Goal: Task Accomplishment & Management: Manage account settings

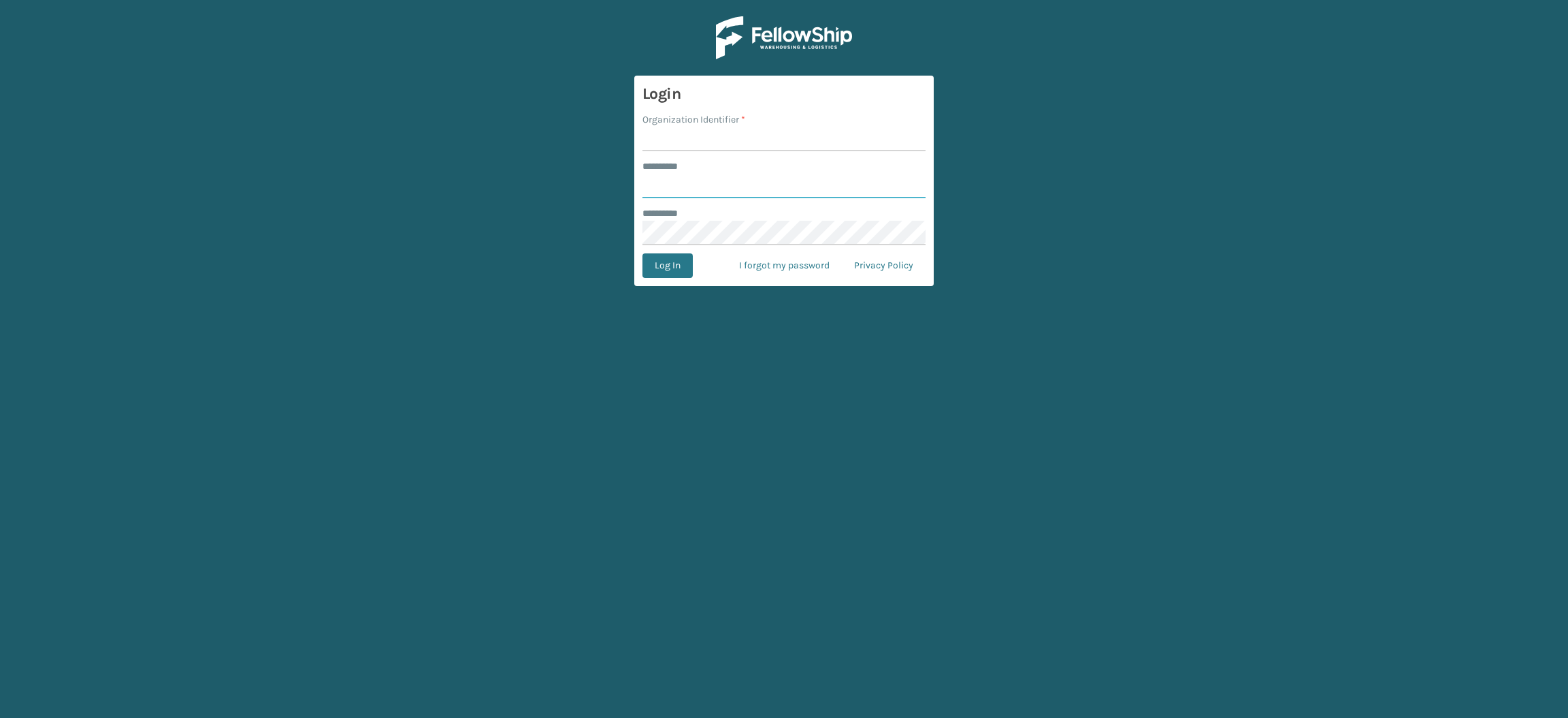
type input "**********"
click at [781, 137] on input "Organization Identifier *" at bounding box center [784, 139] width 283 height 25
type input "SuperAdminOrganization"
click at [651, 268] on button "Log In" at bounding box center [668, 265] width 51 height 25
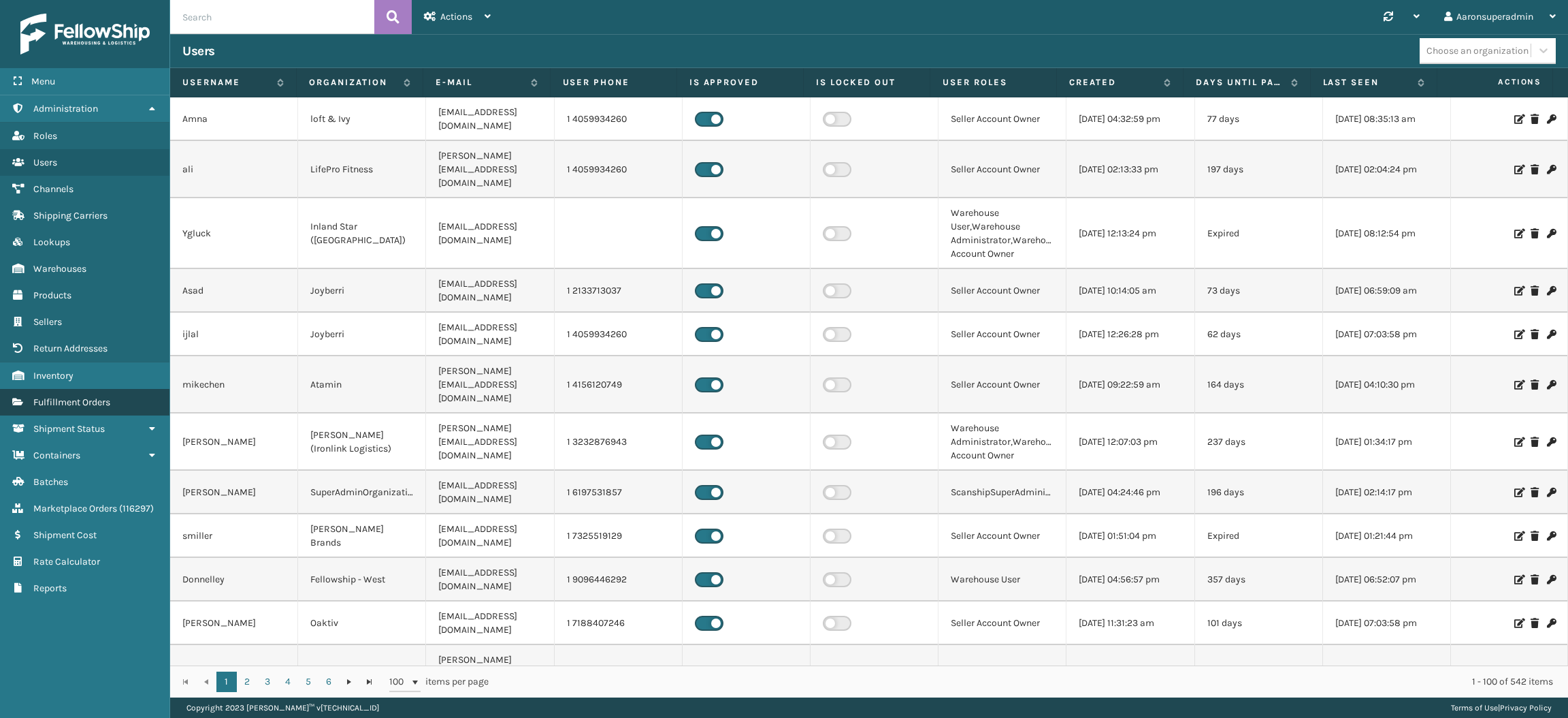
click at [83, 396] on span "Fulfillment Orders" at bounding box center [71, 402] width 77 height 12
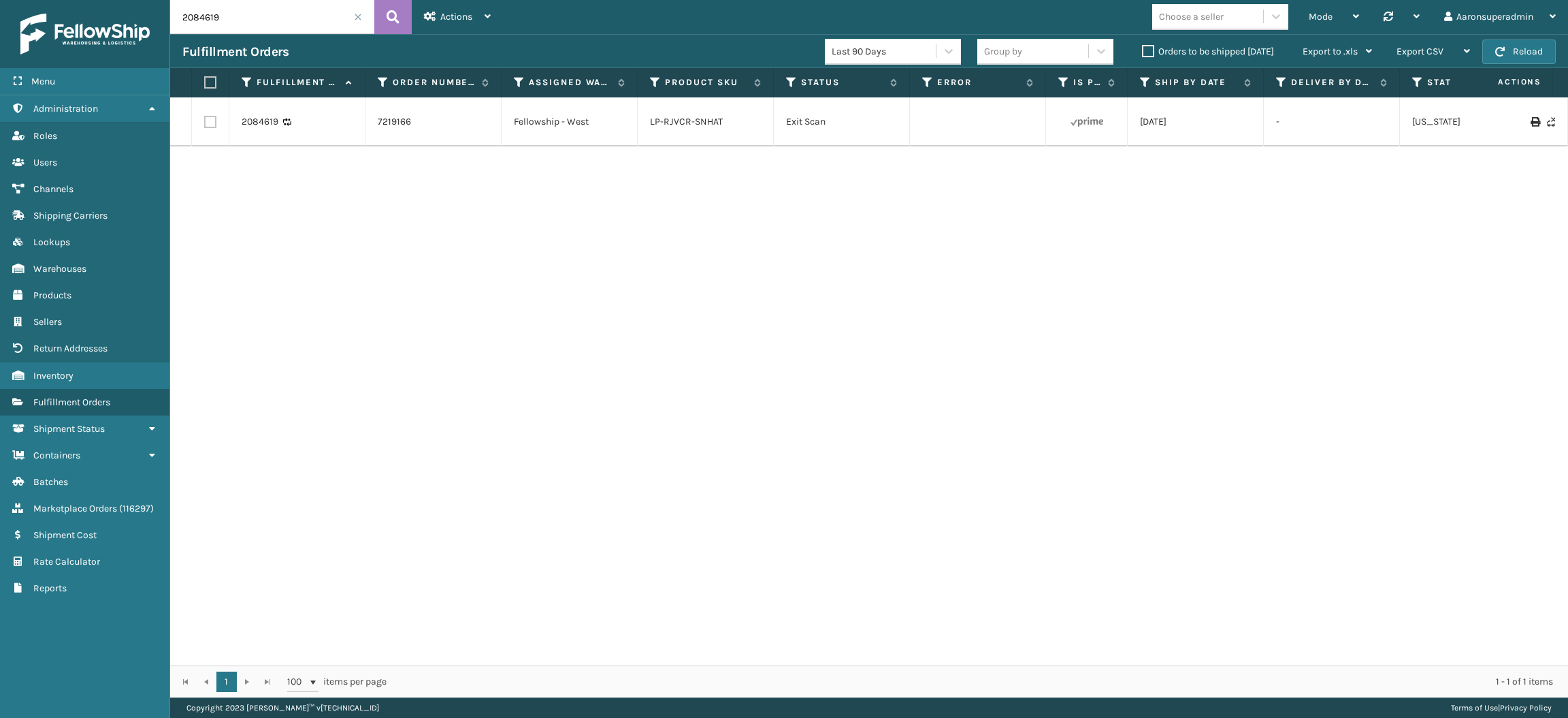
click at [1132, 64] on div "Last 90 Days Group by Orders to be shipped [DATE] Export to .xls Use ship by da…" at bounding box center [1104, 52] width 559 height 34
click at [1147, 56] on label "Orders to be shipped [DATE]" at bounding box center [1208, 52] width 132 height 12
click at [1142, 53] on input "Orders to be shipped [DATE]" at bounding box center [1142, 48] width 1 height 9
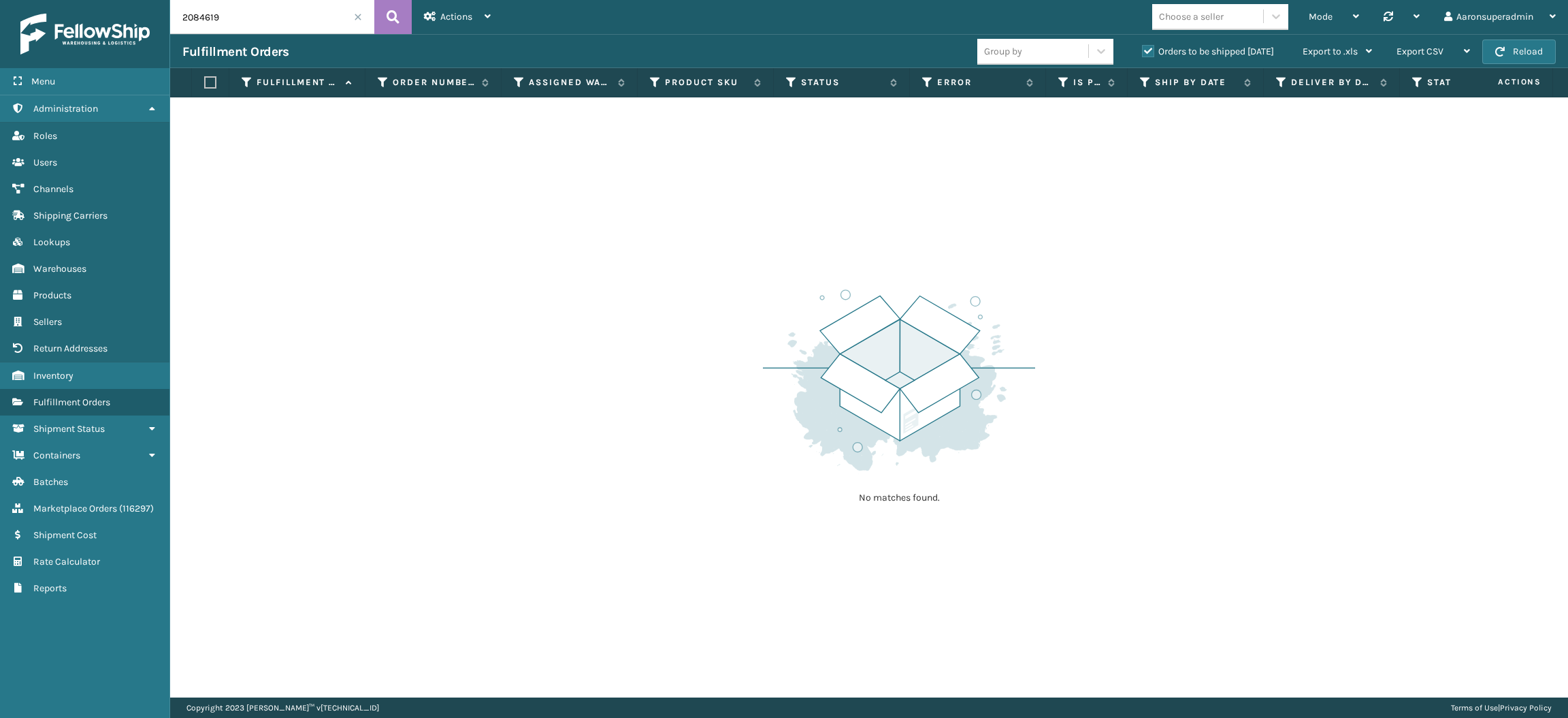
click at [364, 10] on input "2084619" at bounding box center [272, 17] width 204 height 34
click at [361, 14] on span at bounding box center [358, 17] width 8 height 8
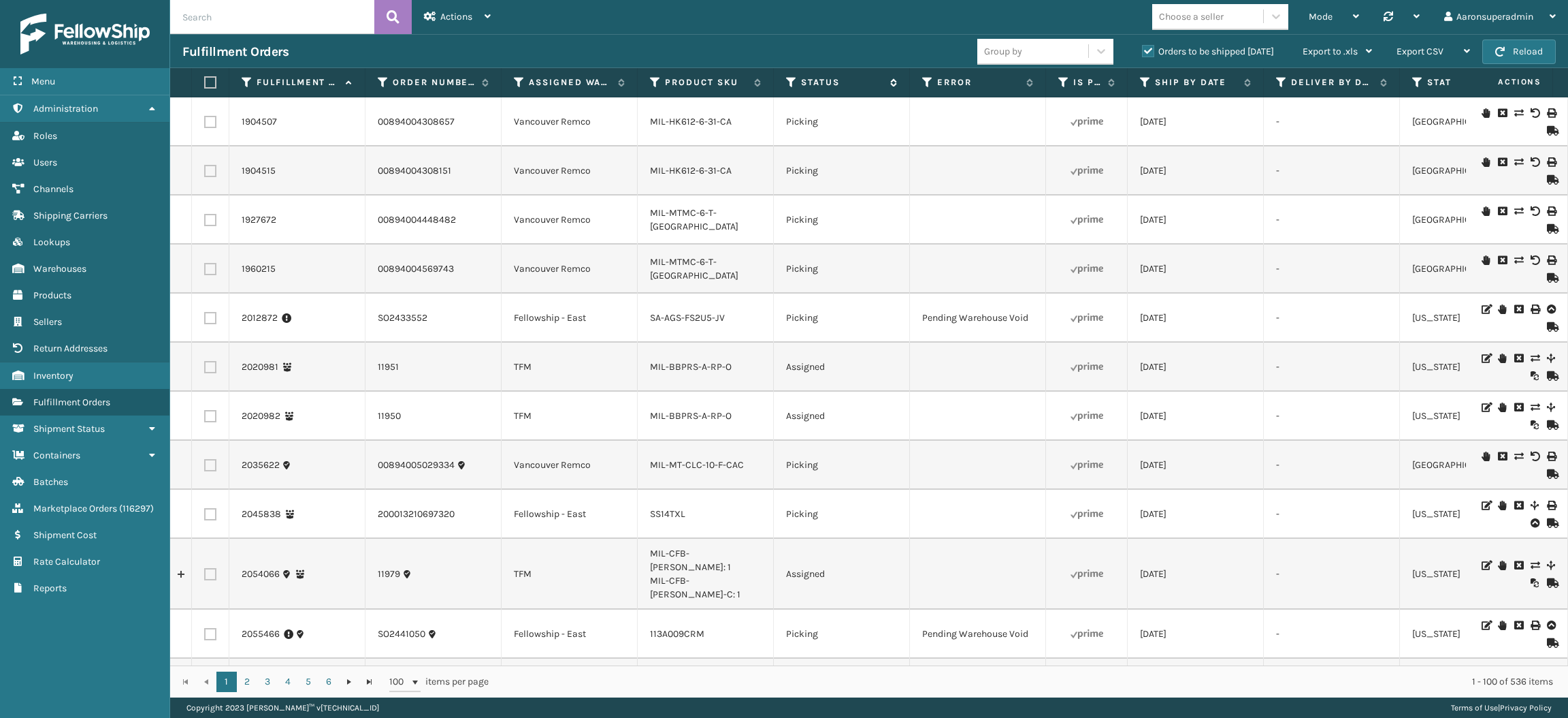
click at [791, 80] on icon at bounding box center [791, 82] width 11 height 12
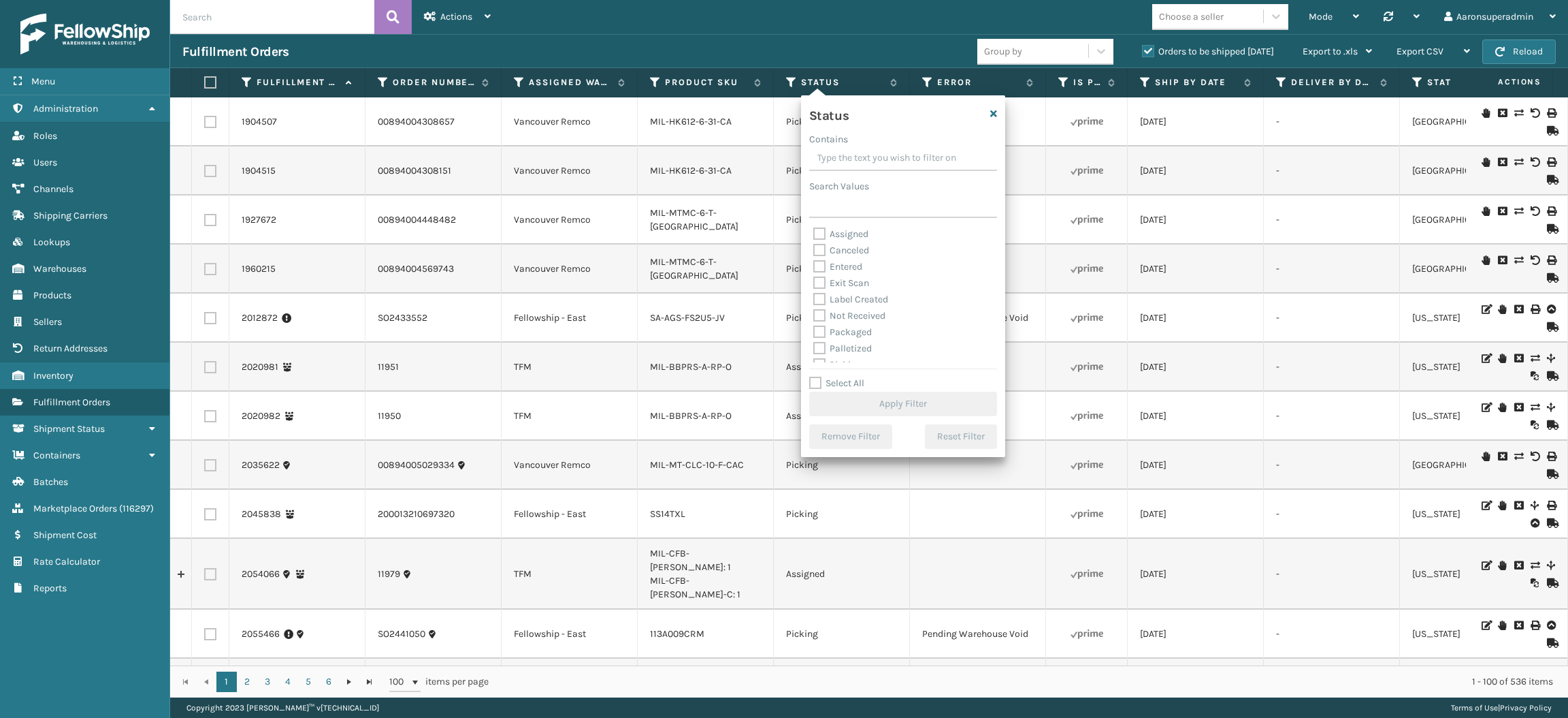
click at [840, 325] on div "Packaged" at bounding box center [903, 332] width 179 height 16
click at [840, 349] on label "Palletized" at bounding box center [842, 348] width 59 height 12
click at [814, 349] on input "Palletized" at bounding box center [813, 344] width 1 height 9
checkbox input "true"
click at [840, 334] on label "Packaged" at bounding box center [842, 332] width 59 height 12
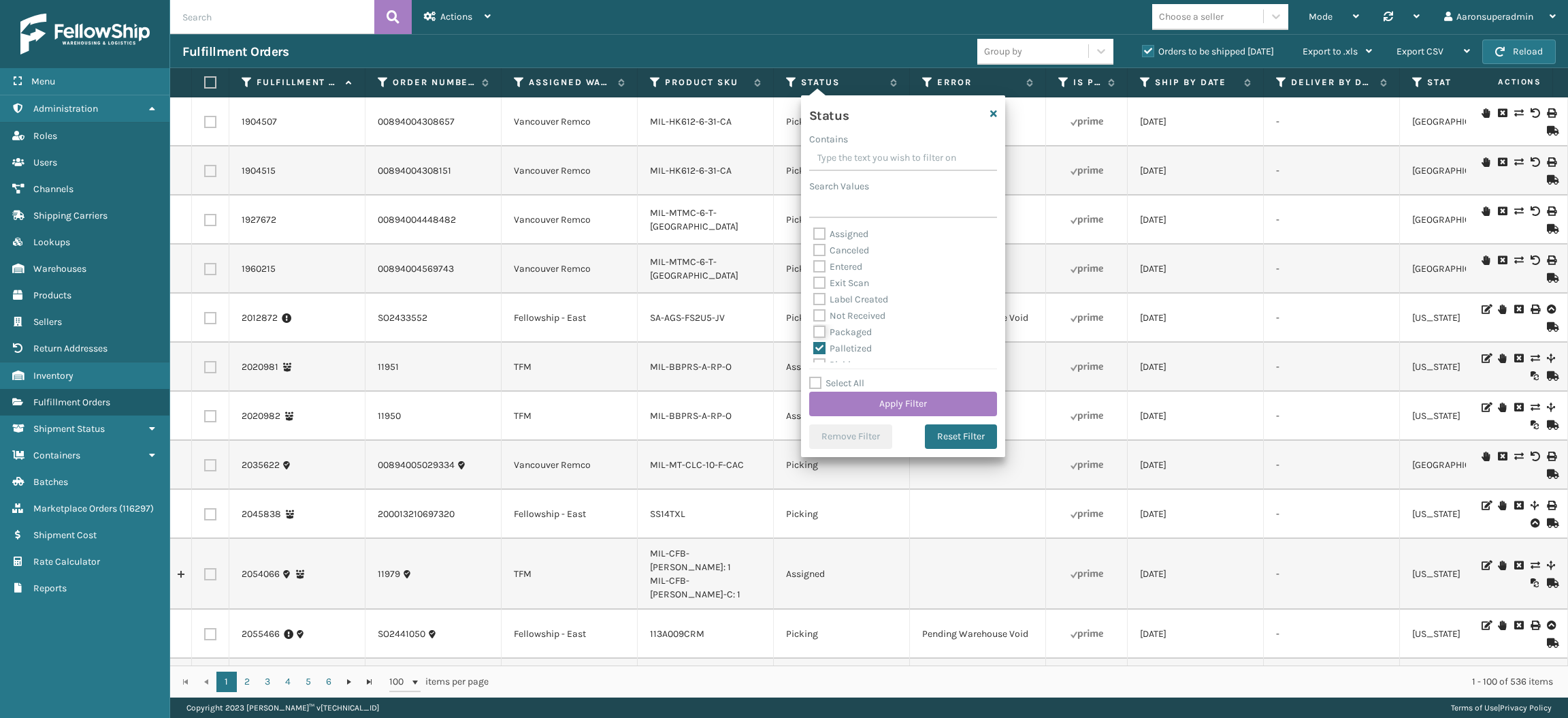
click at [814, 333] on input "Packaged" at bounding box center [813, 328] width 1 height 9
checkbox input "true"
click at [846, 302] on label "Label Created" at bounding box center [850, 299] width 75 height 12
click at [814, 300] on input "Label Created" at bounding box center [813, 295] width 1 height 9
checkbox input "true"
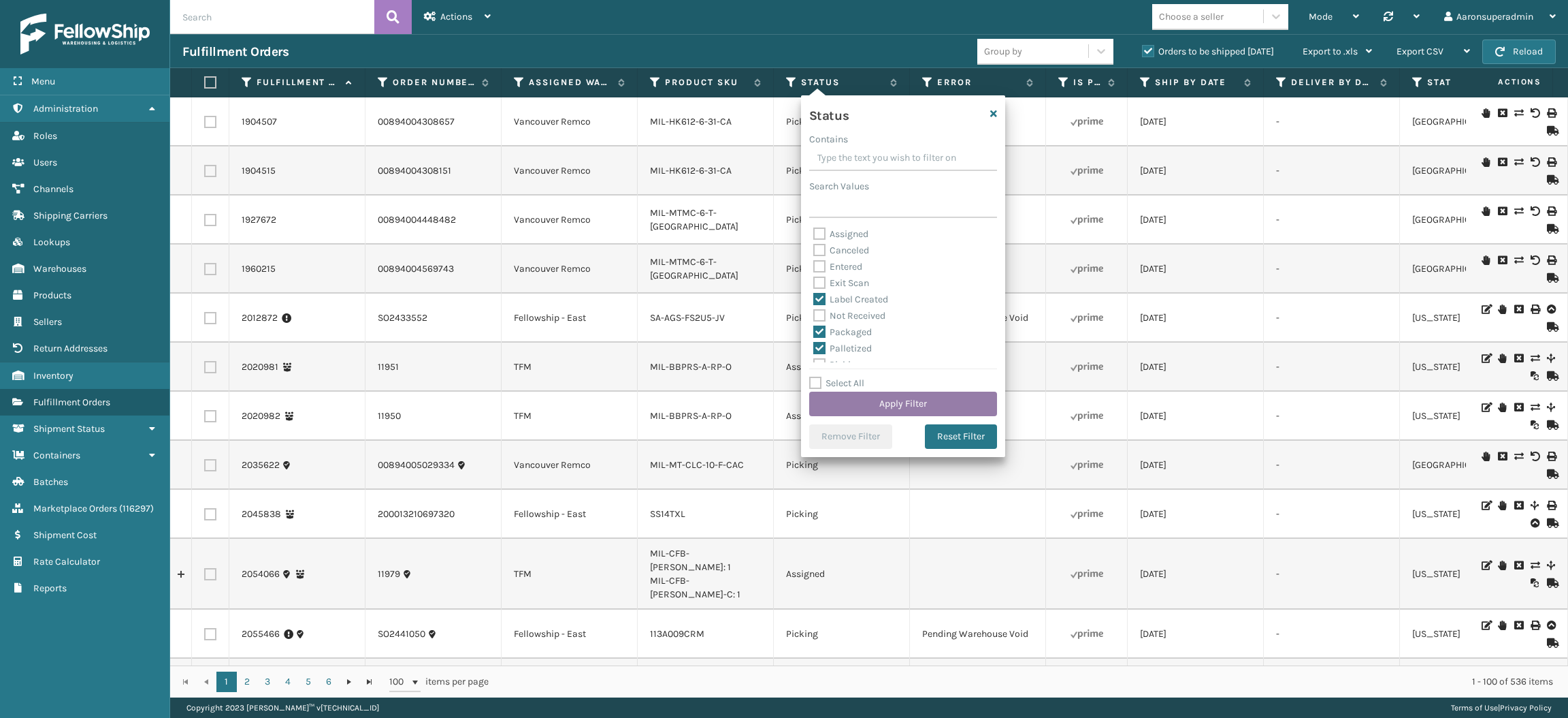
click at [847, 394] on button "Apply Filter" at bounding box center [903, 404] width 187 height 25
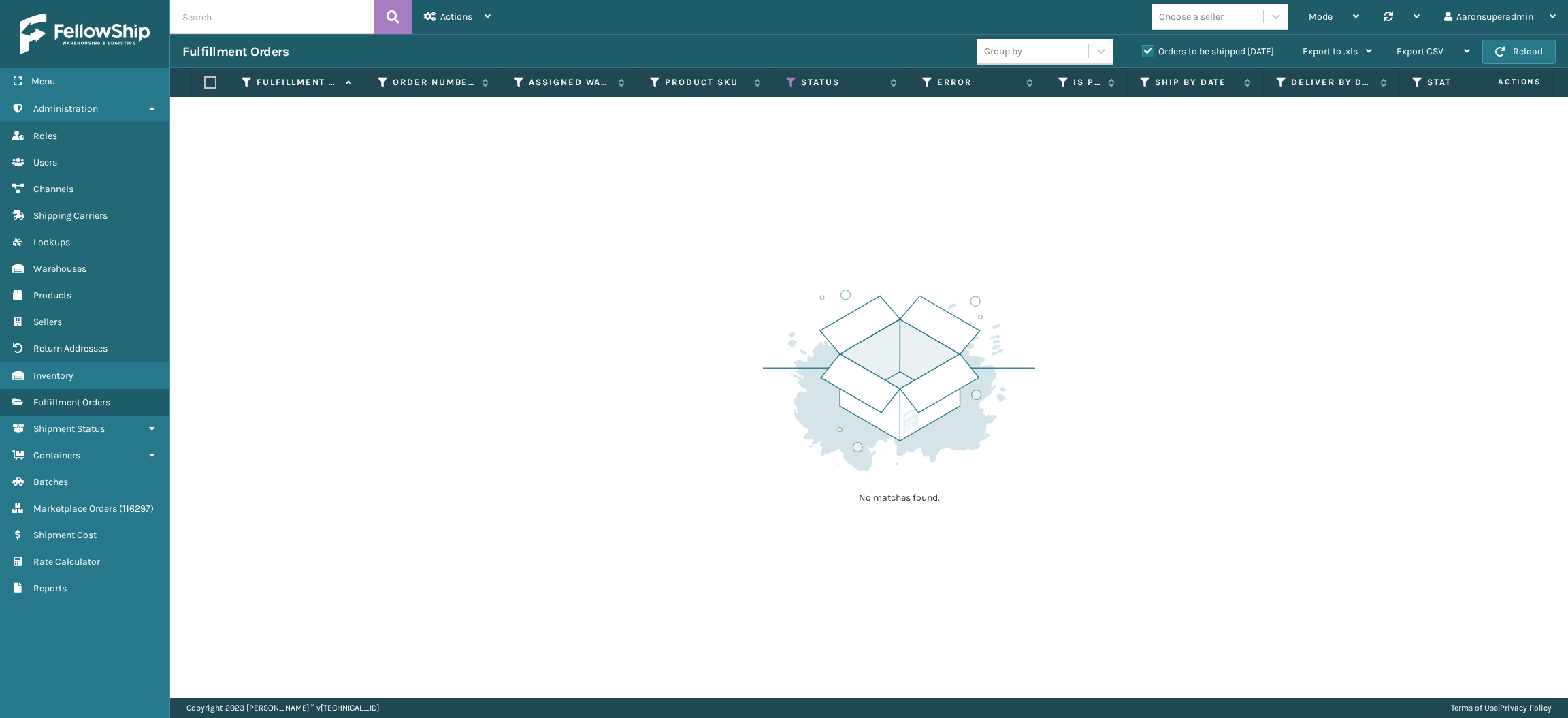
click at [1163, 52] on label "Orders to be shipped [DATE]" at bounding box center [1208, 52] width 132 height 12
click at [1142, 52] on input "Orders to be shipped [DATE]" at bounding box center [1142, 48] width 1 height 9
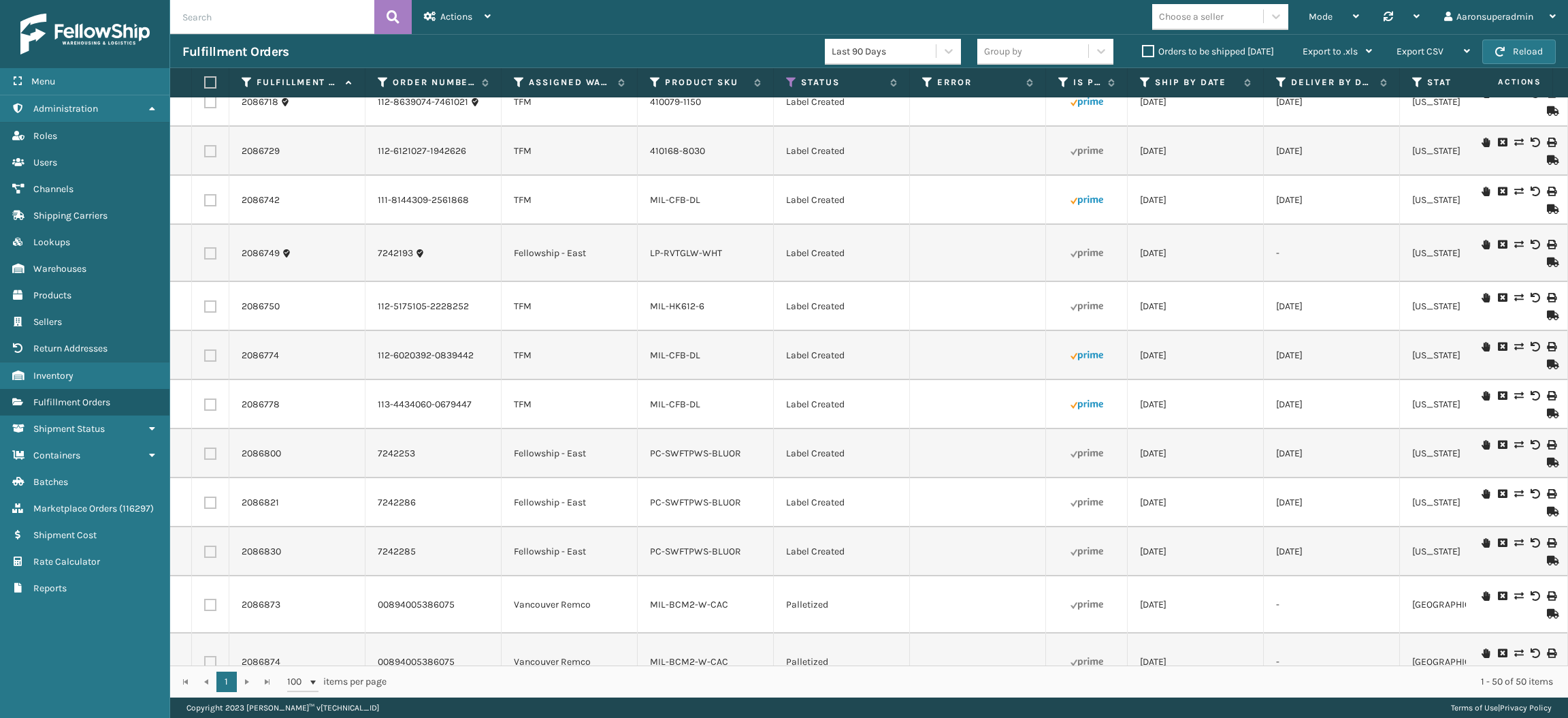
scroll to position [1931, 0]
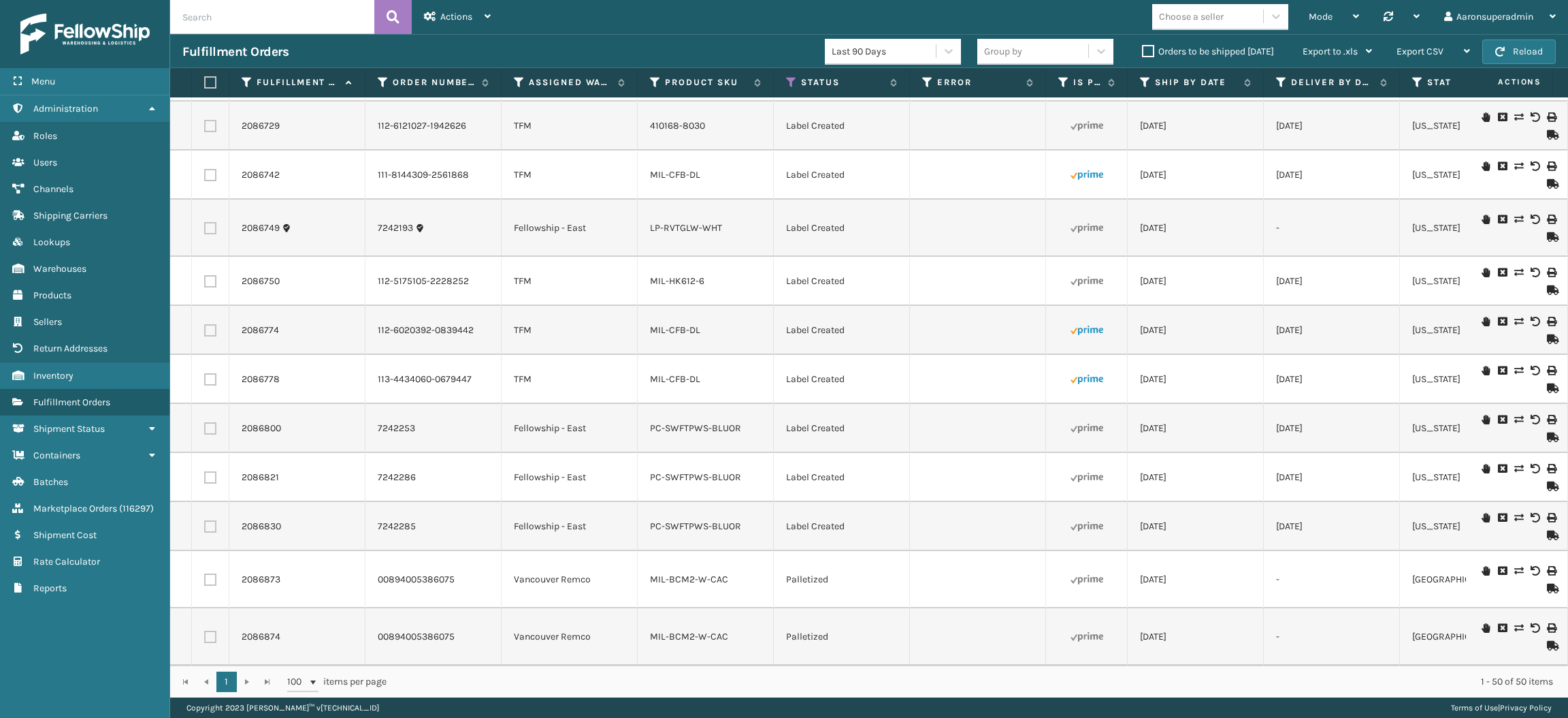
click at [206, 81] on label at bounding box center [208, 82] width 8 height 12
click at [205, 81] on input "checkbox" at bounding box center [204, 83] width 1 height 9
checkbox input "true"
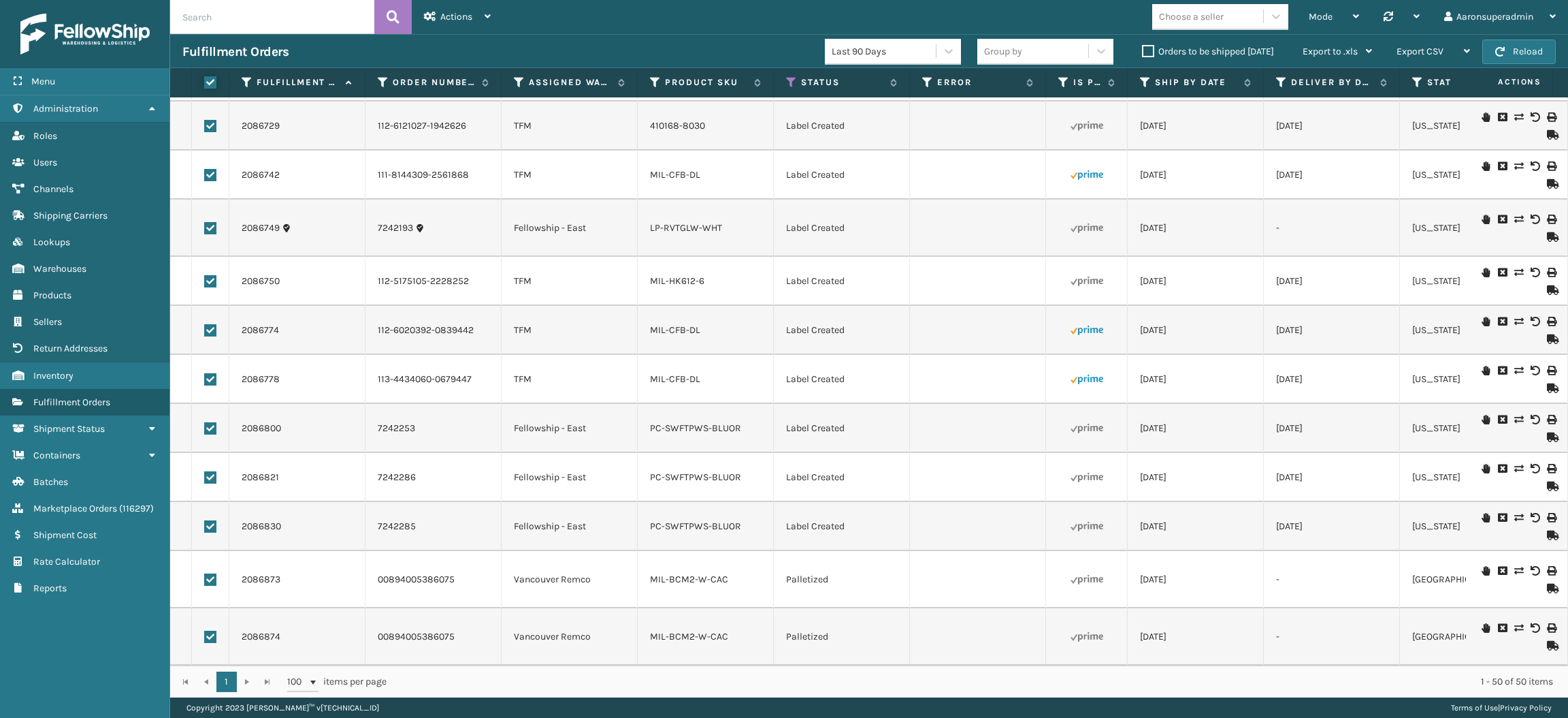
checkbox input "true"
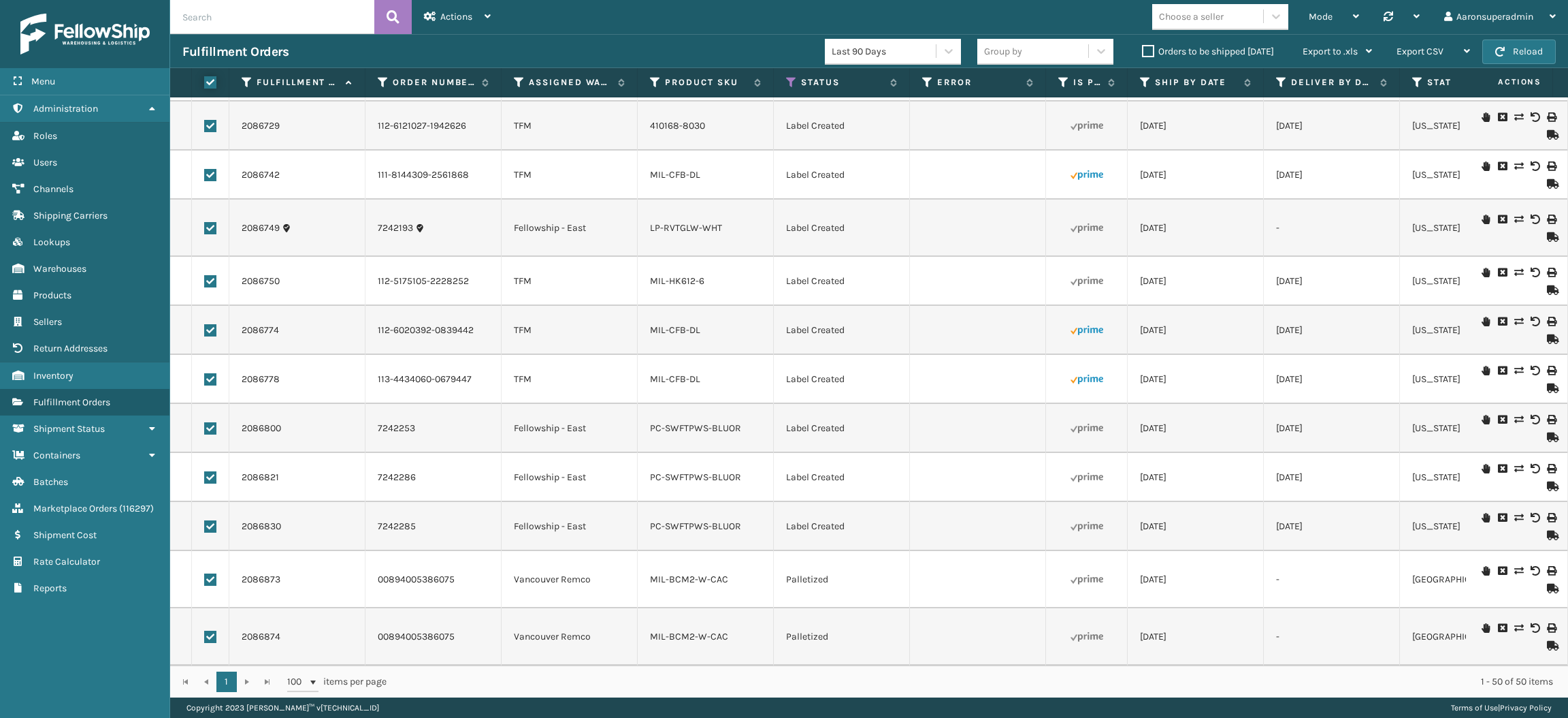
checkbox input "true"
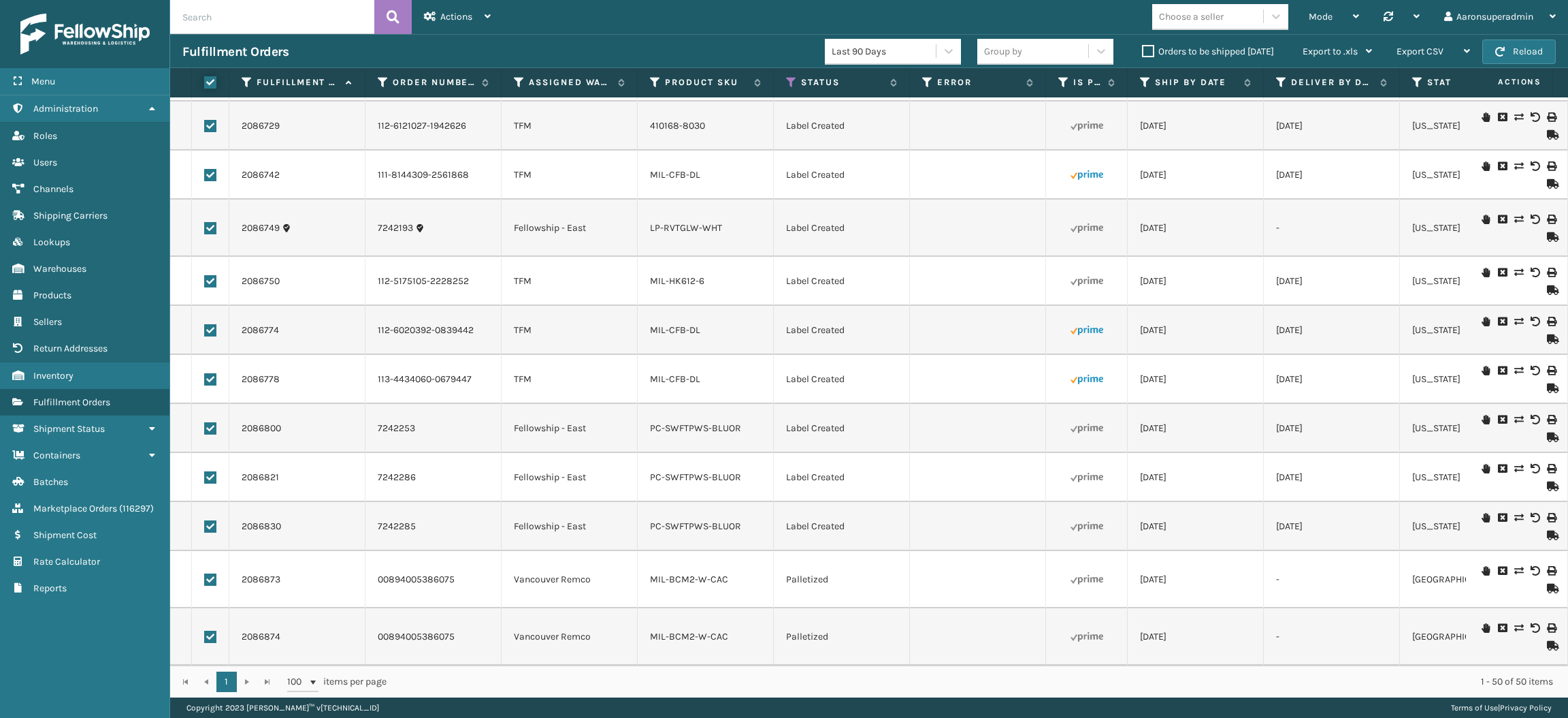
checkbox input "true"
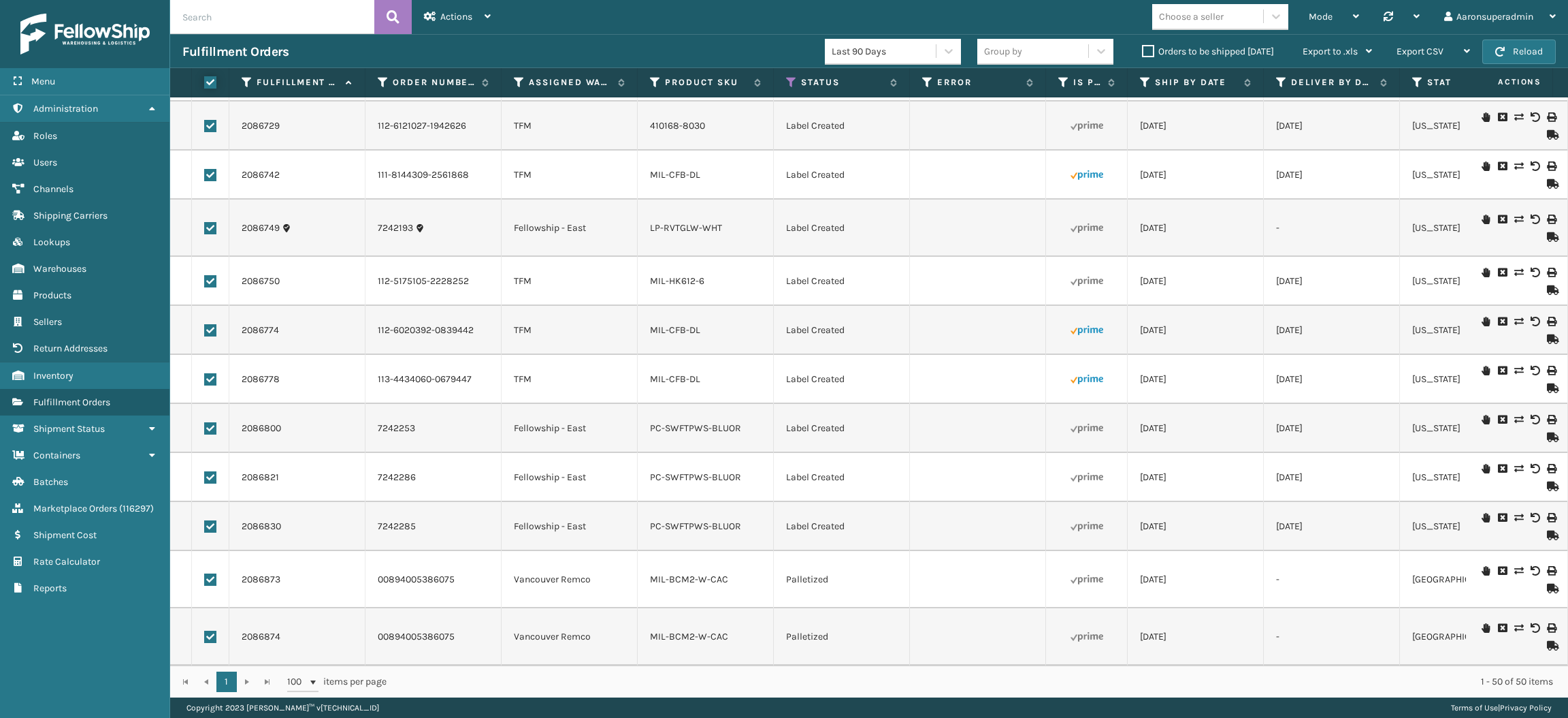
checkbox input "true"
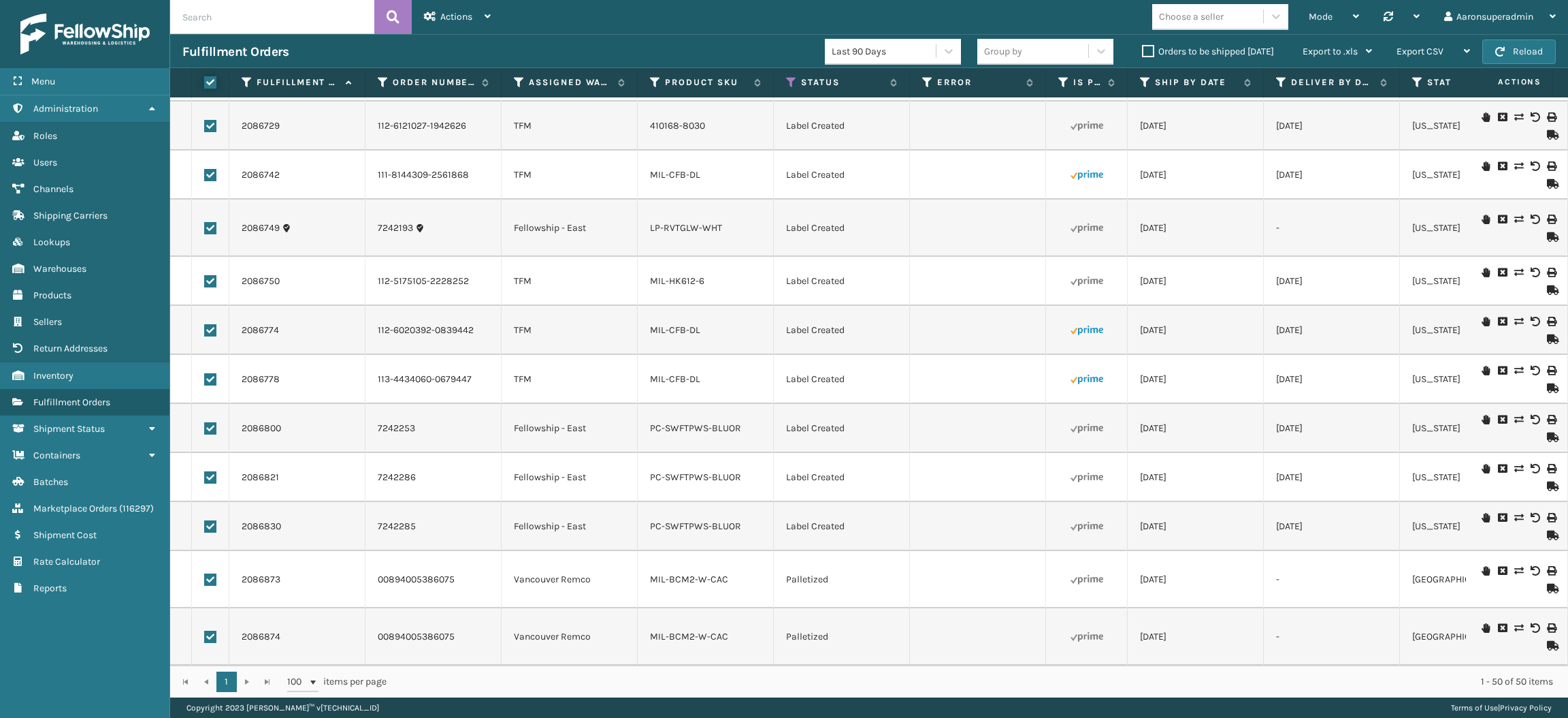
checkbox input "true"
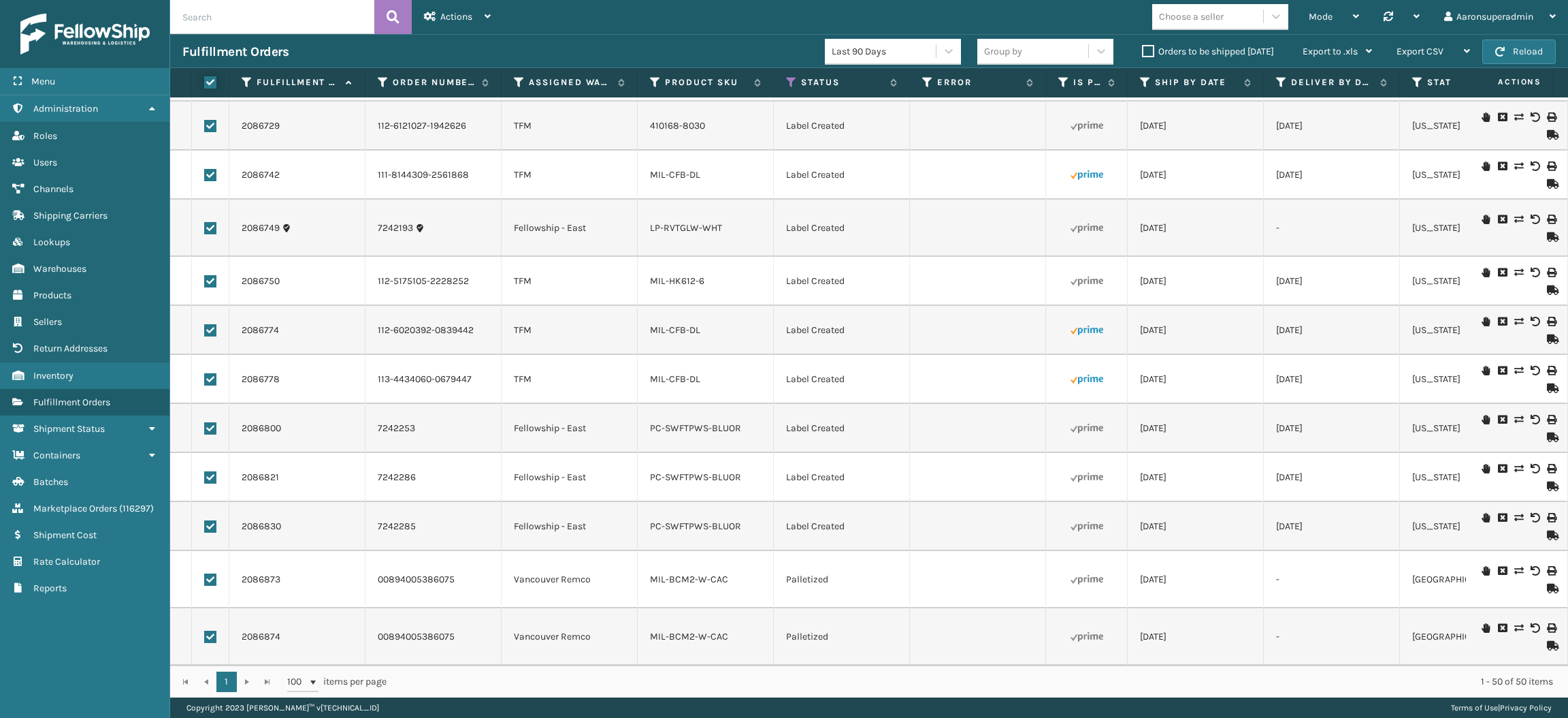
checkbox input "true"
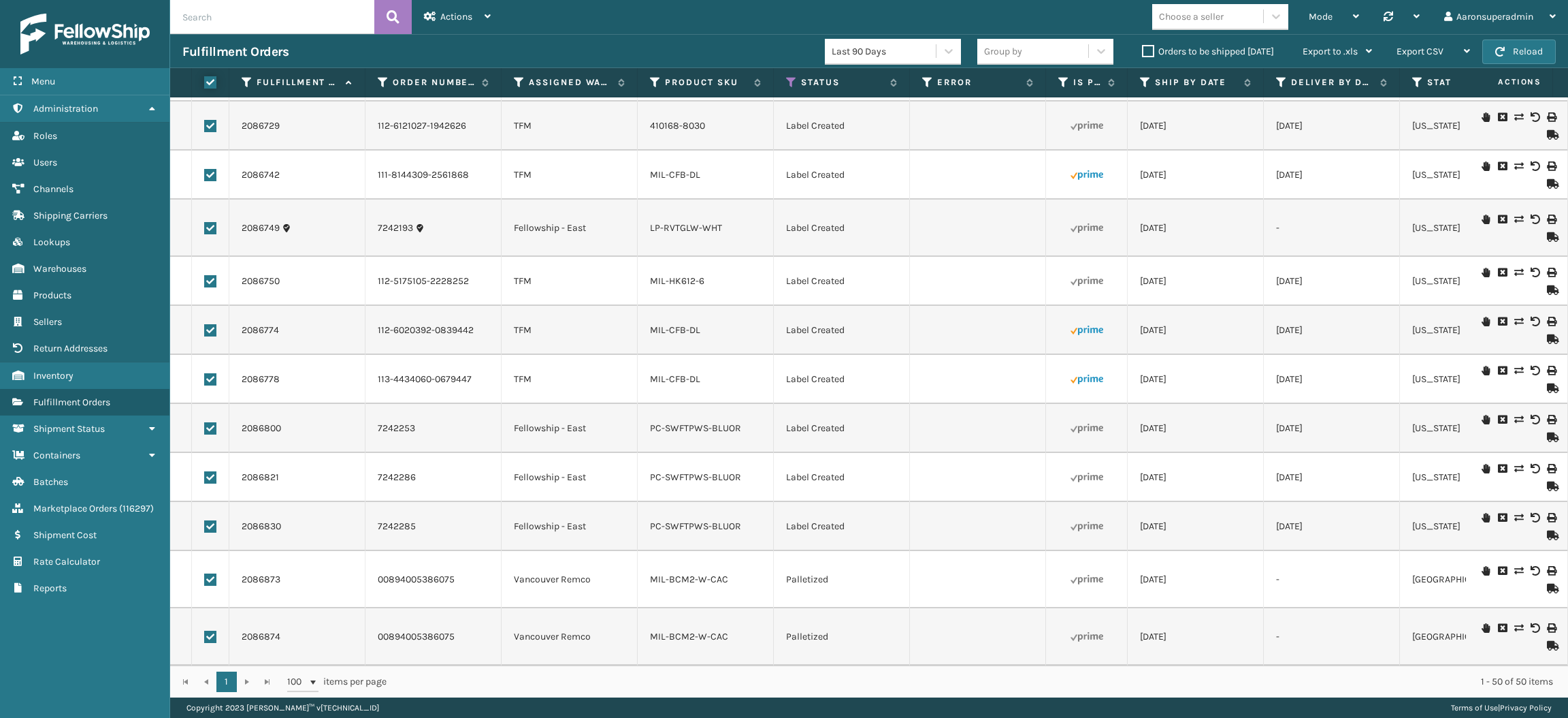
checkbox input "true"
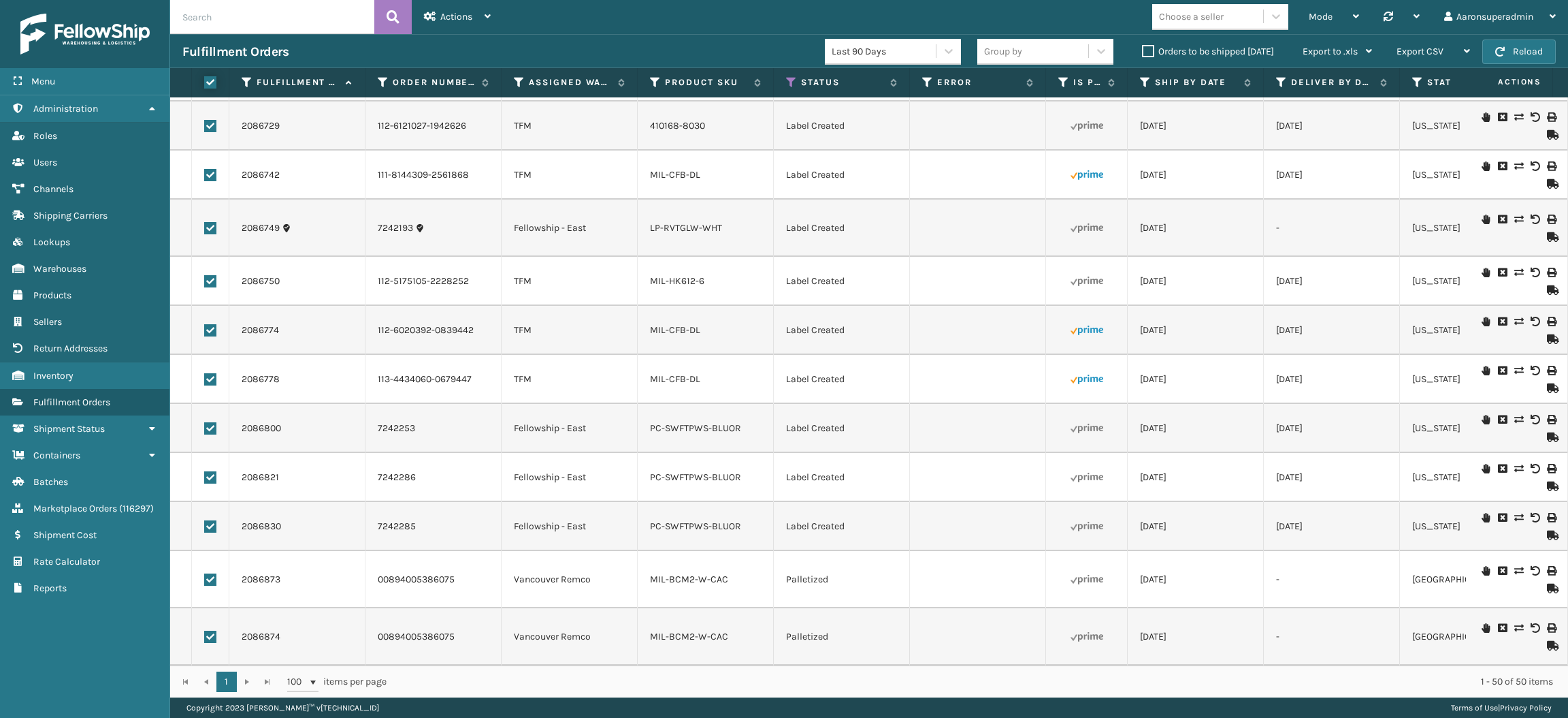
checkbox input "true"
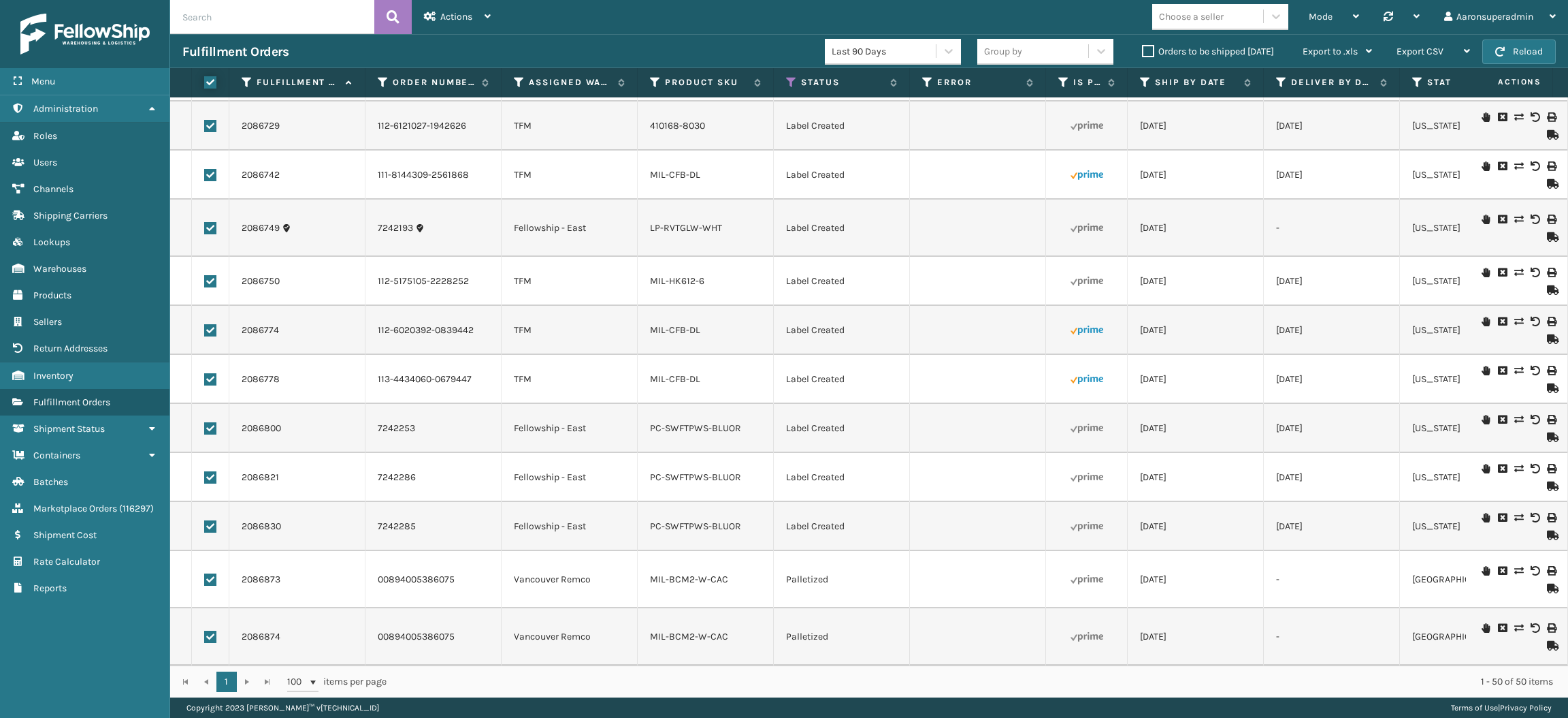
checkbox input "true"
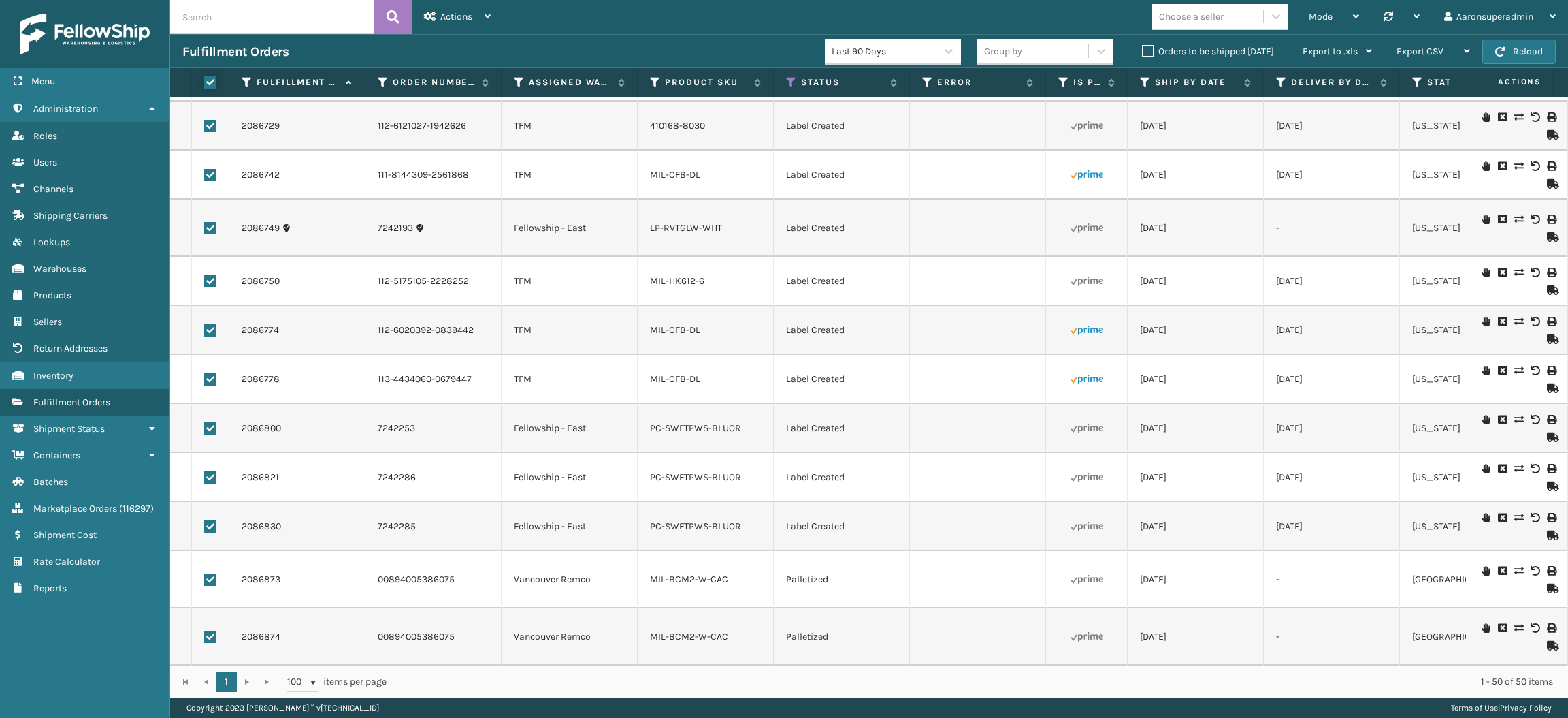
checkbox input "true"
click at [1057, 55] on span "Bulk Actions" at bounding box center [1065, 52] width 54 height 12
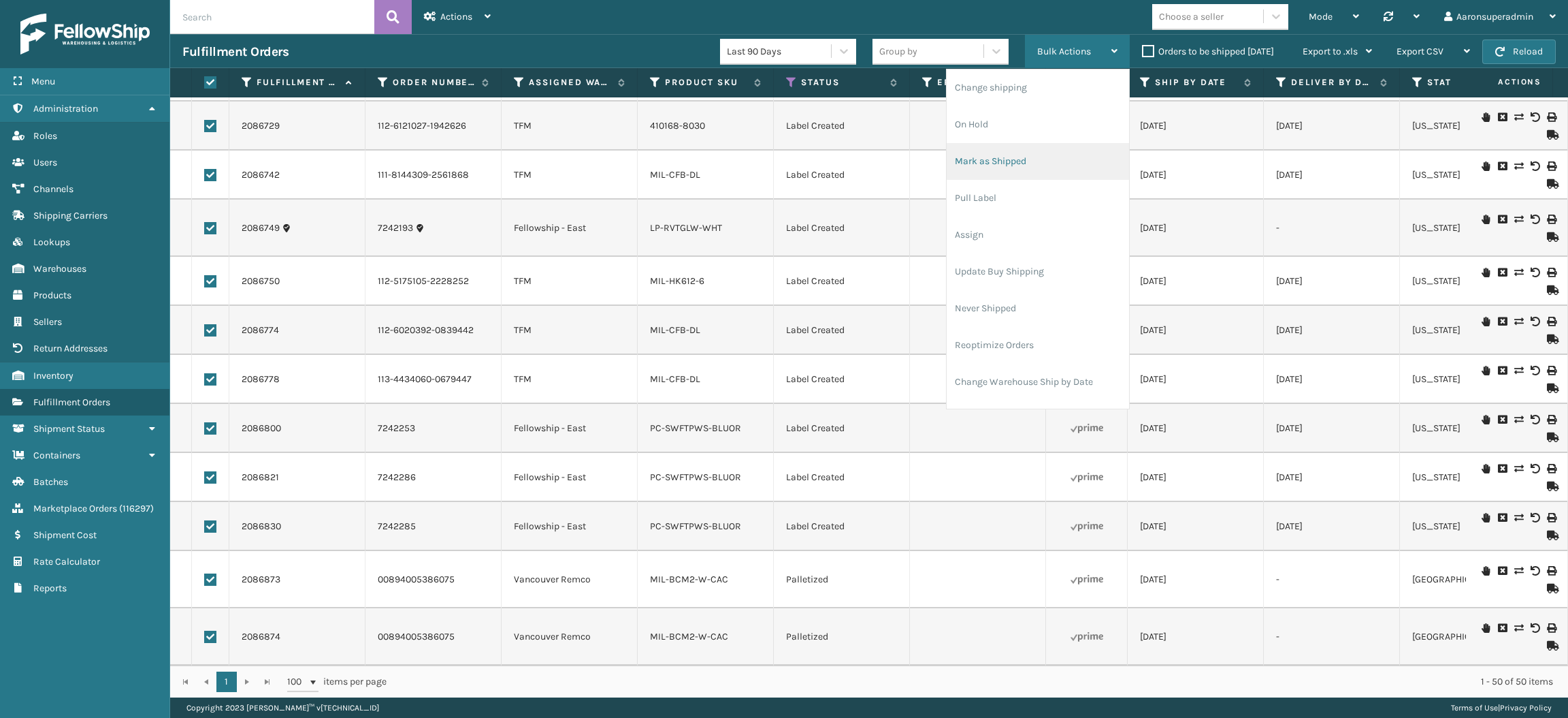
click at [1014, 171] on li "Mark as Shipped" at bounding box center [1038, 161] width 182 height 37
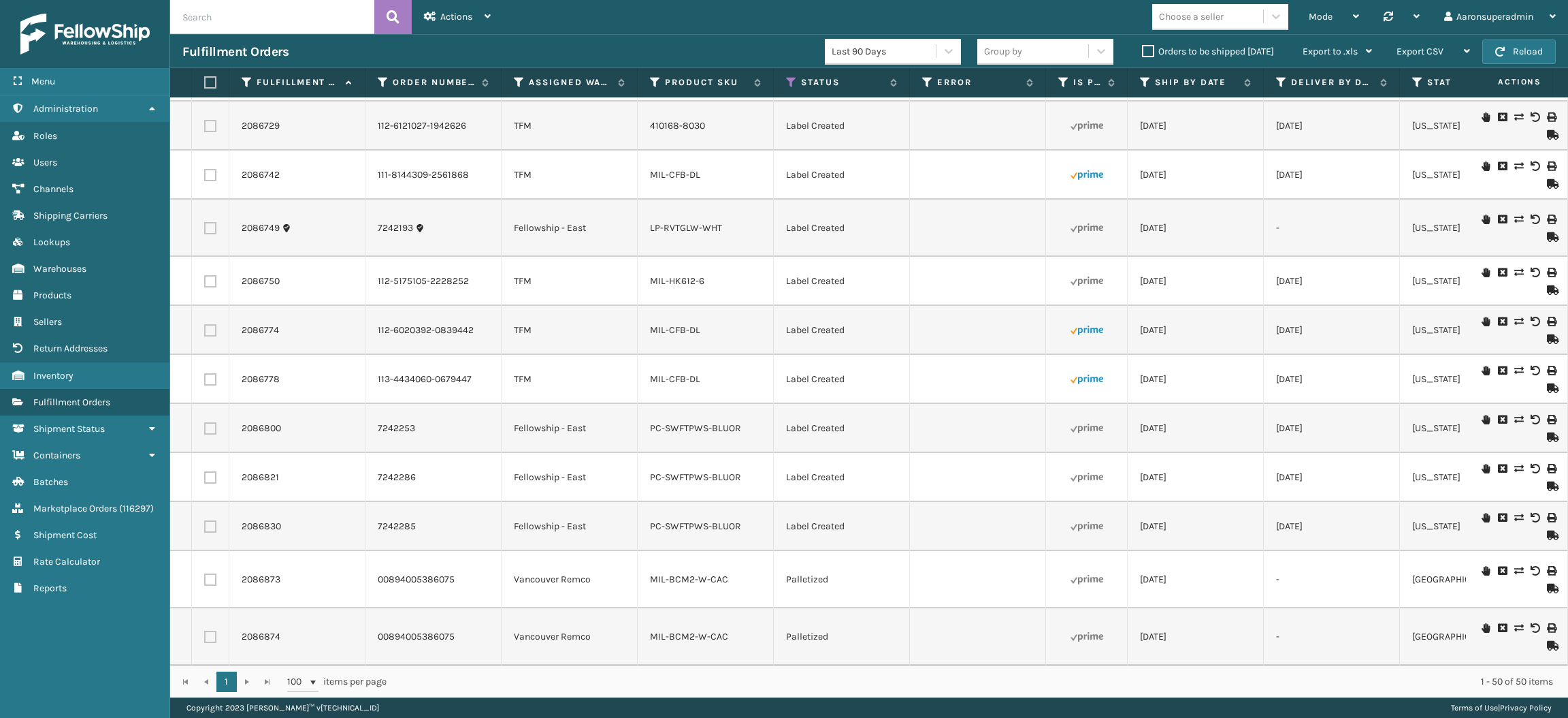
checkbox input "false"
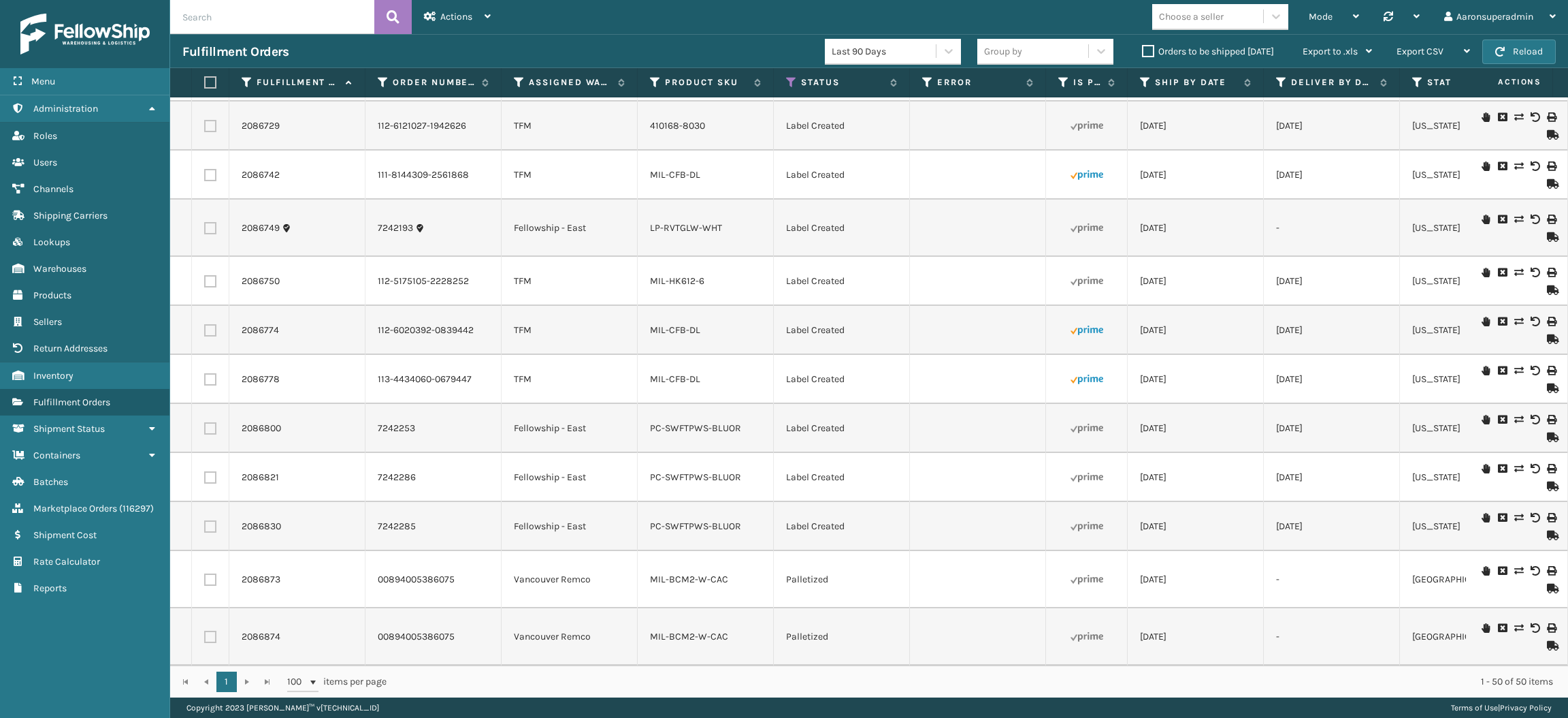
checkbox input "false"
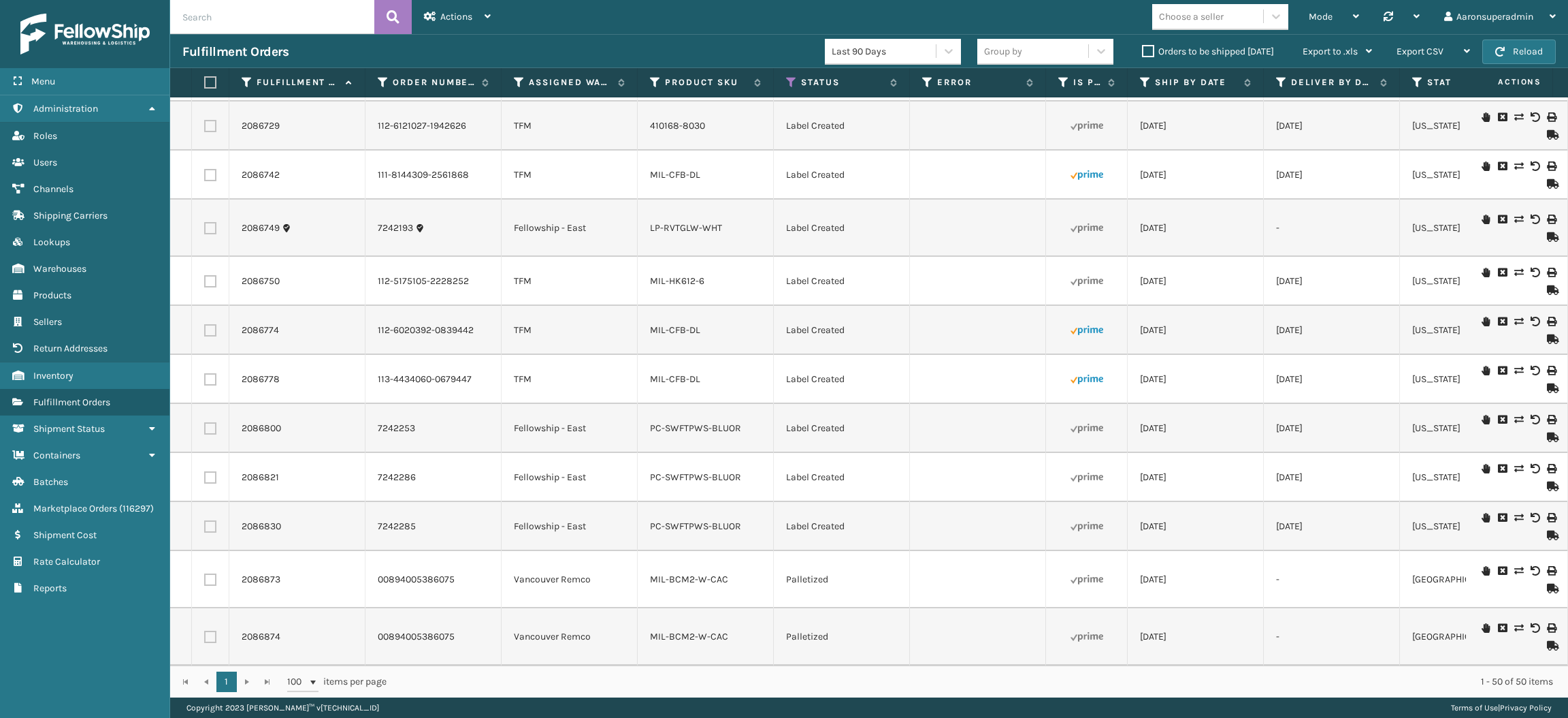
checkbox input "false"
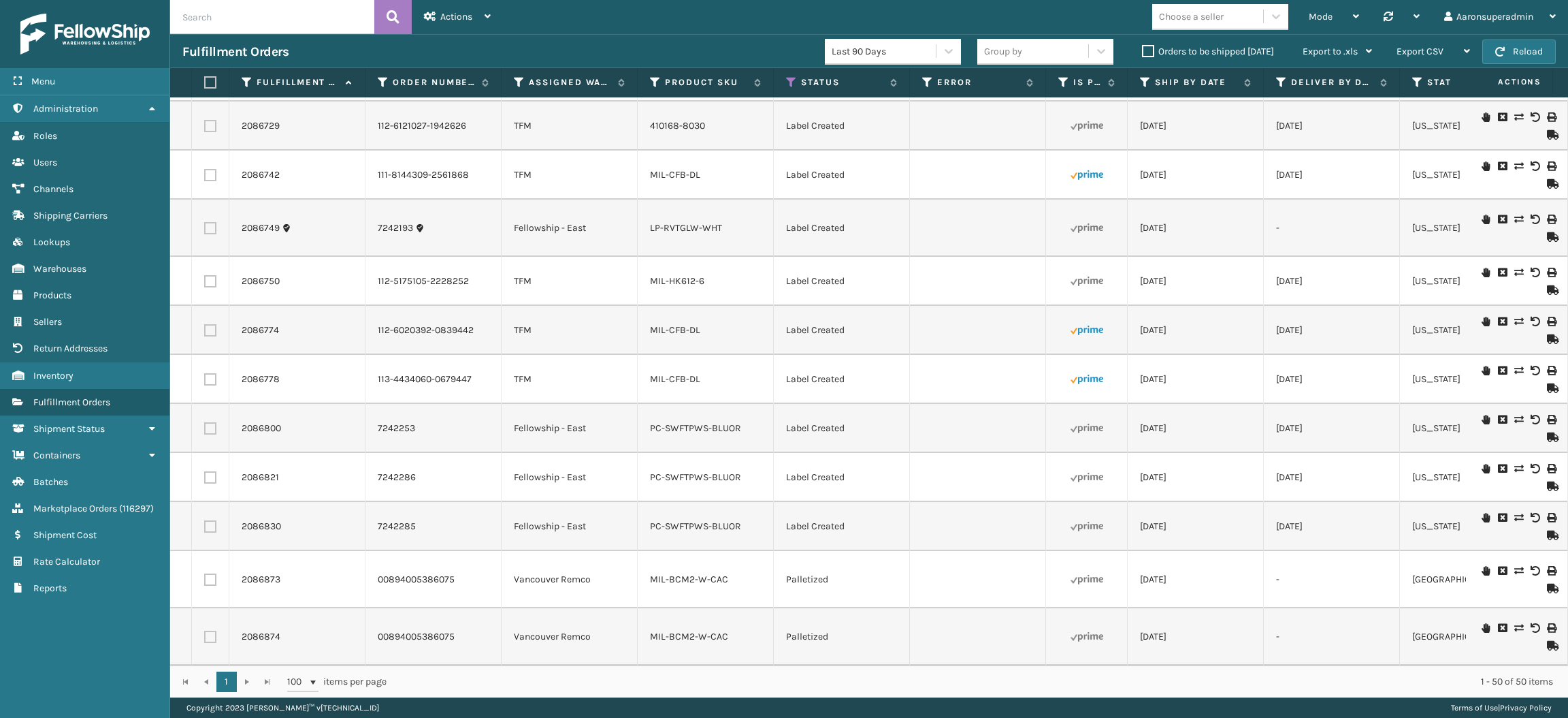
checkbox input "false"
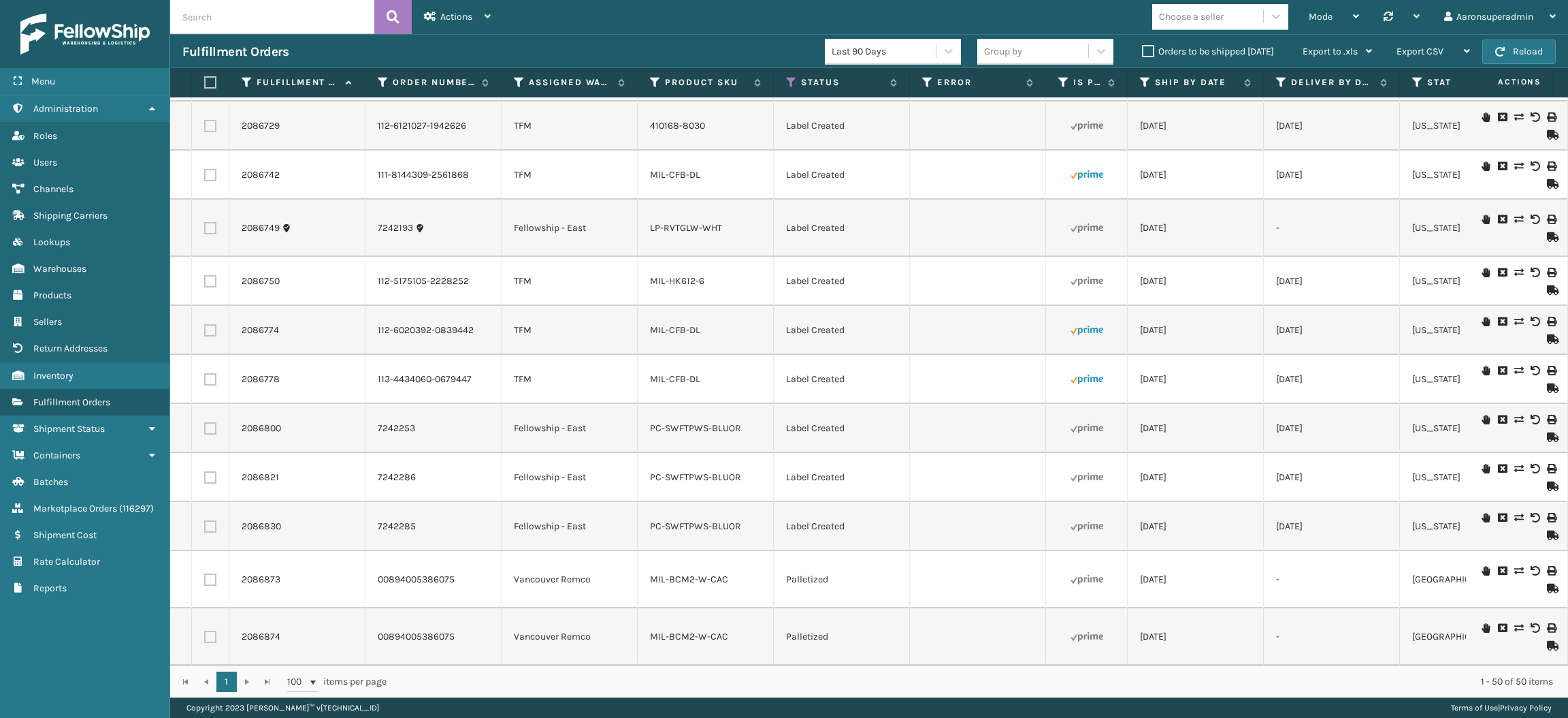
checkbox input "false"
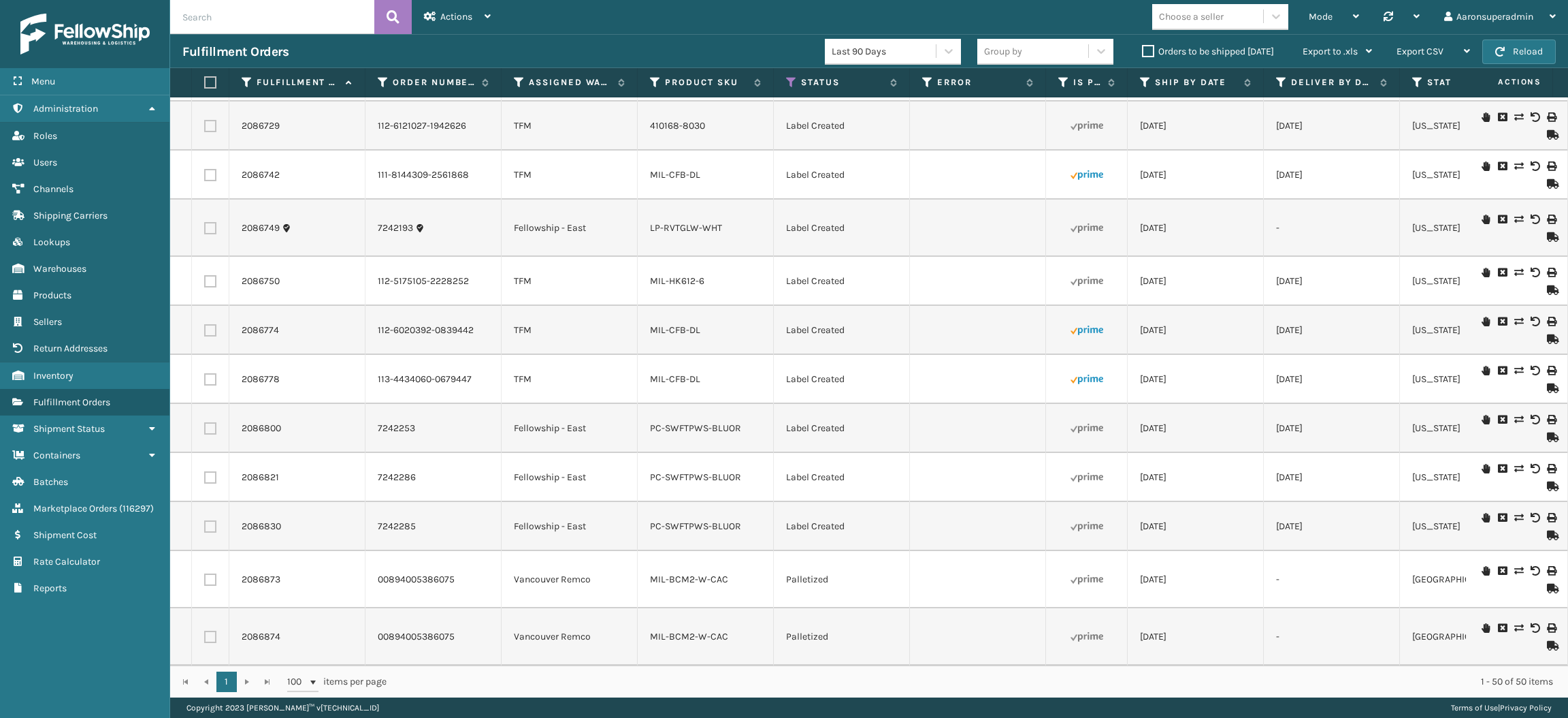
checkbox input "false"
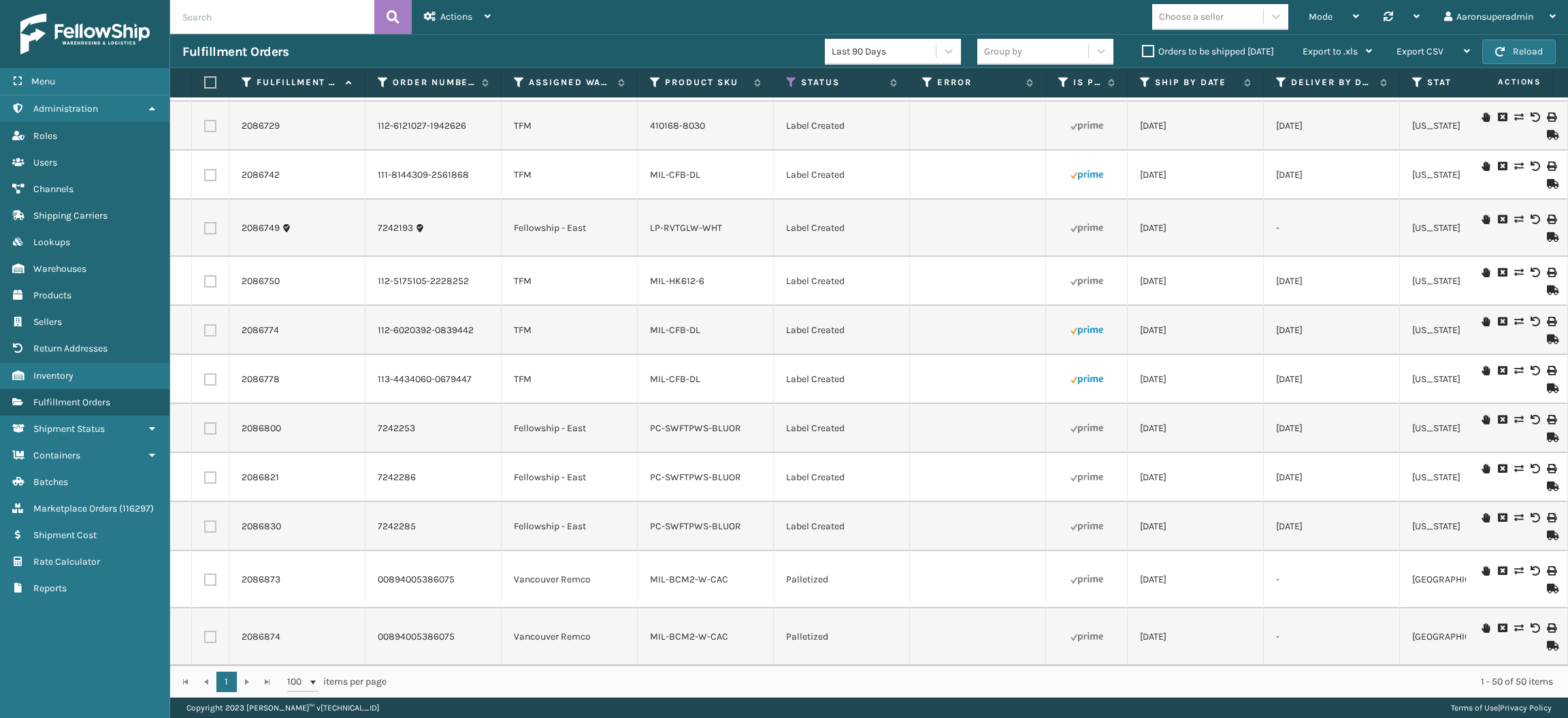
checkbox input "false"
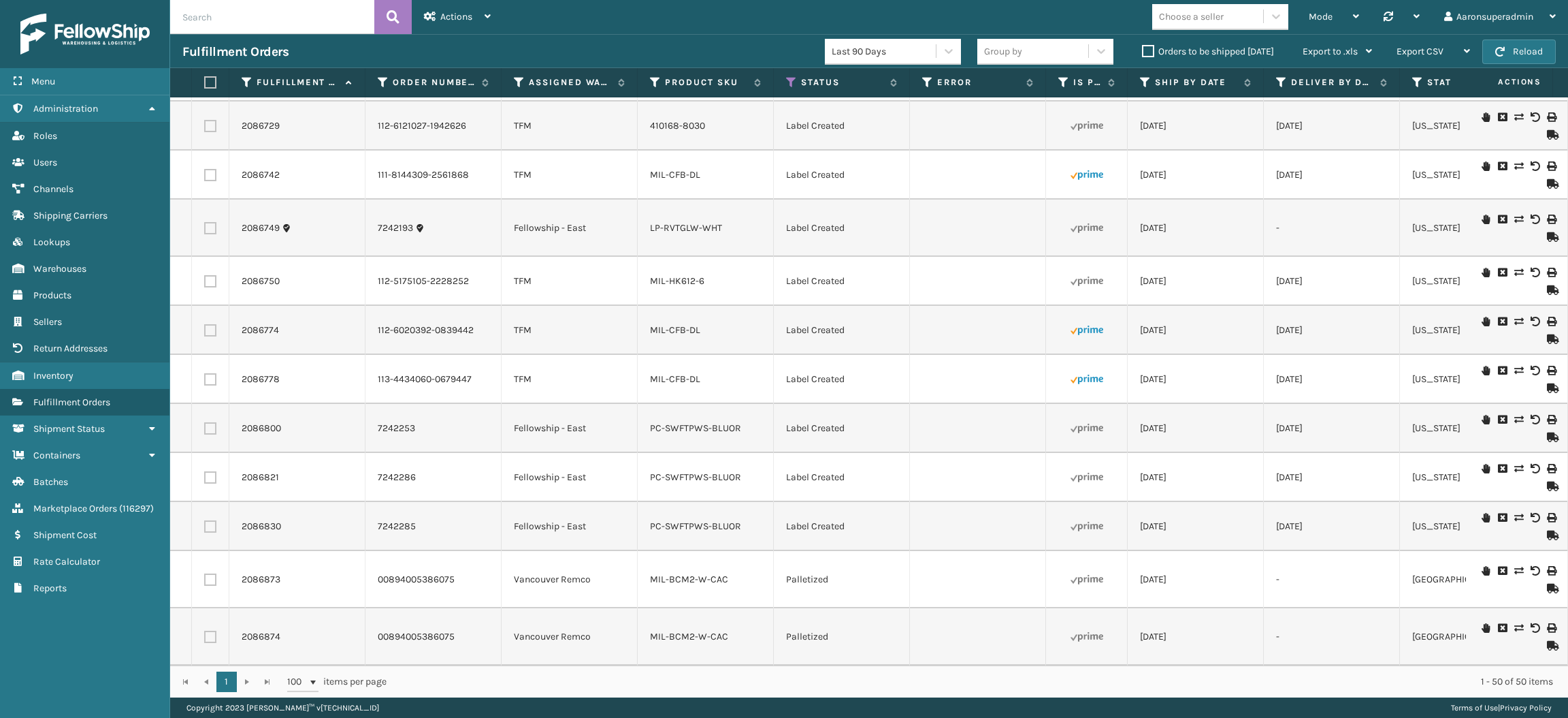
checkbox input "false"
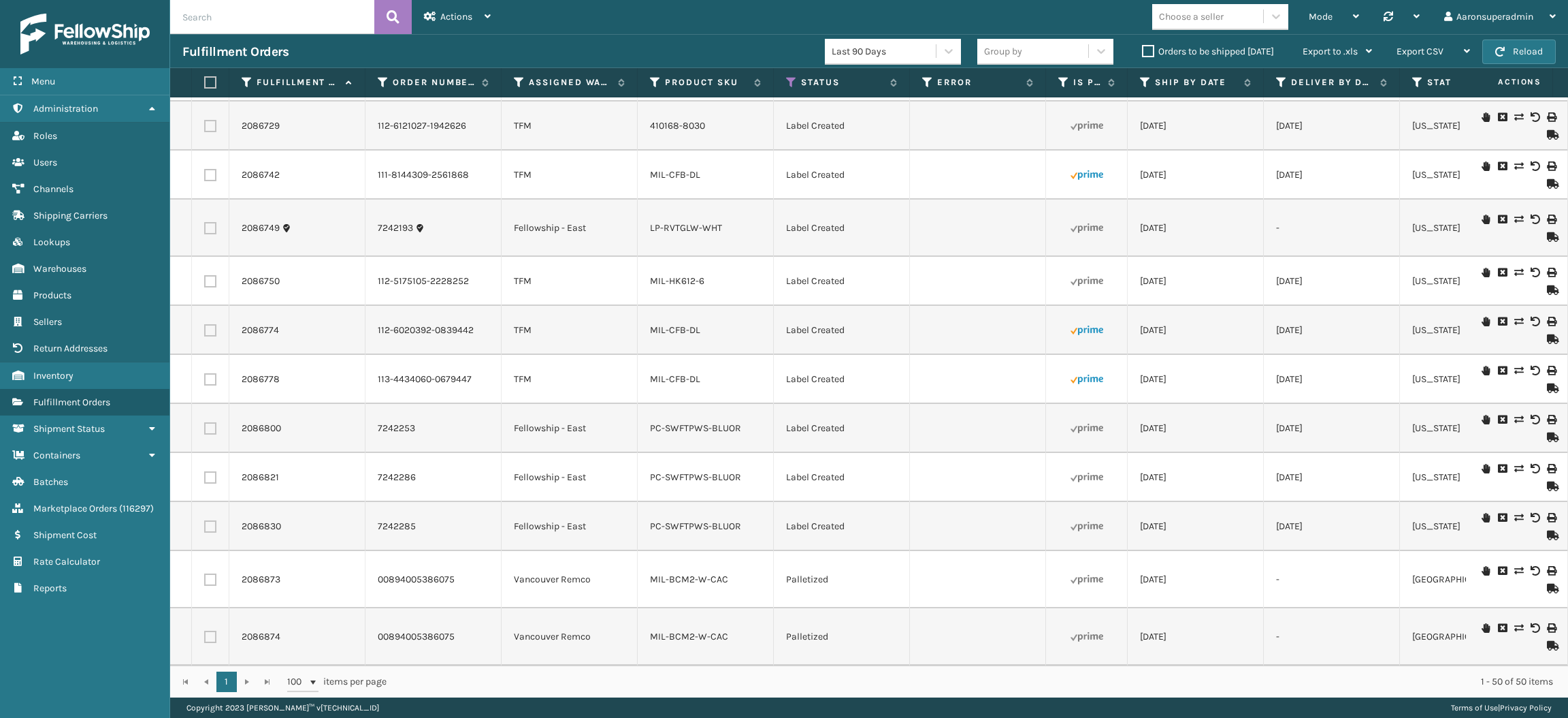
checkbox input "false"
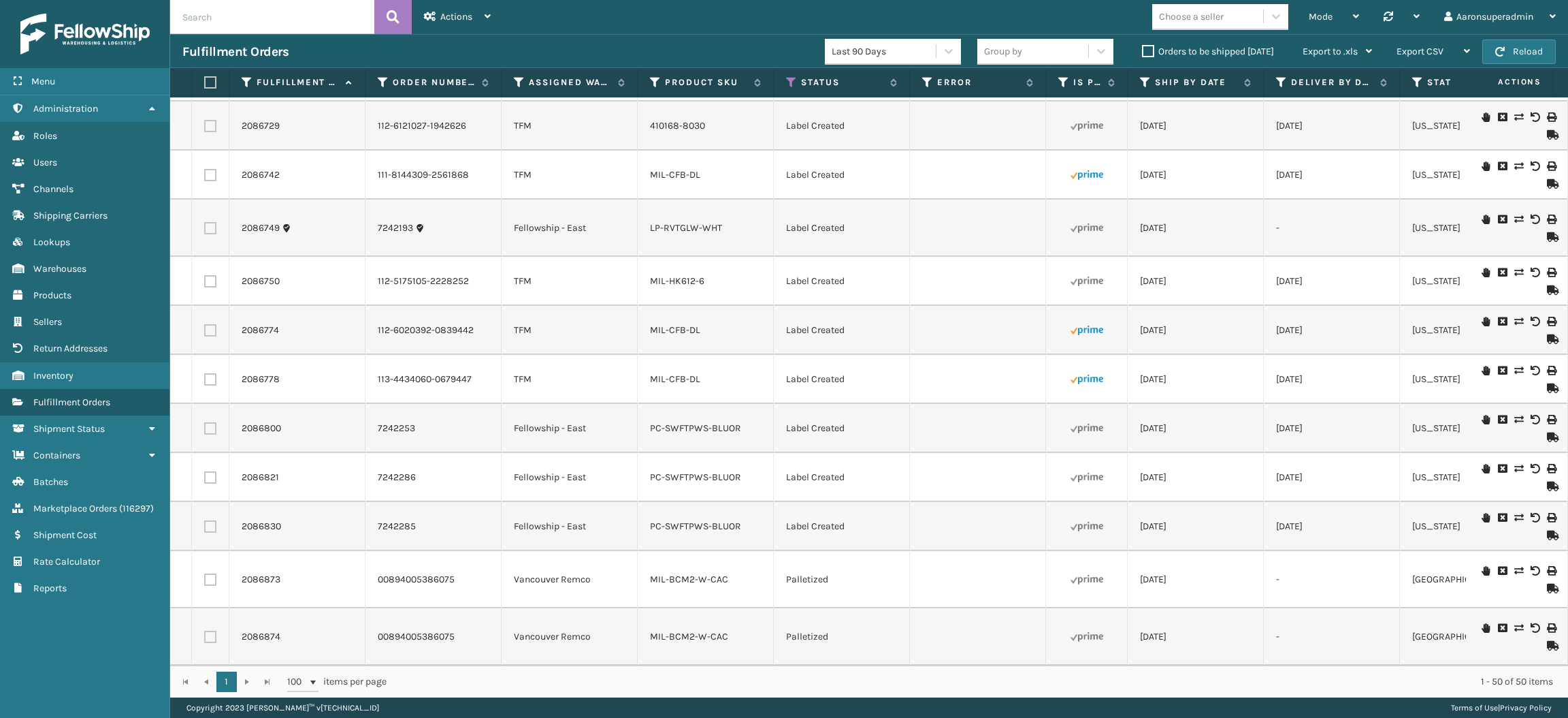
checkbox input "false"
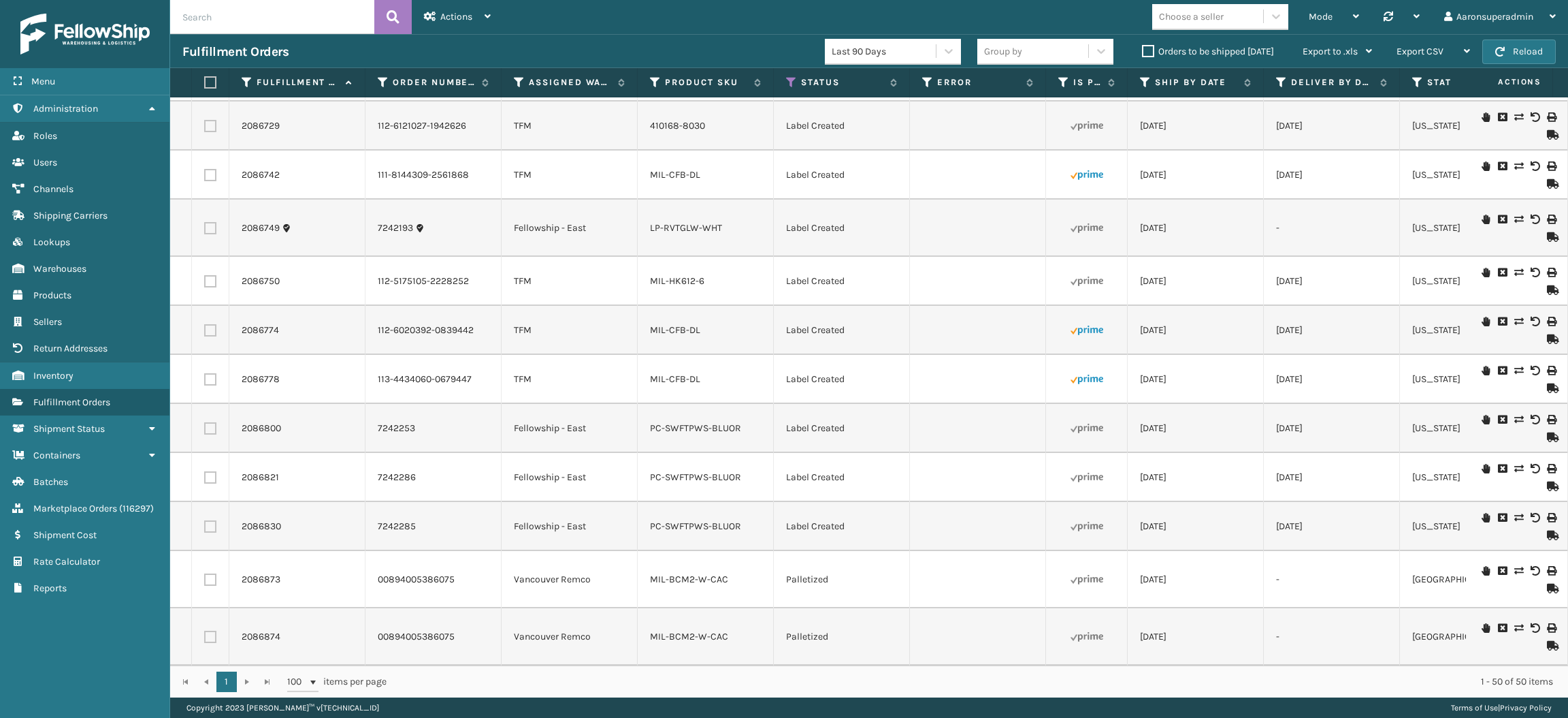
checkbox input "false"
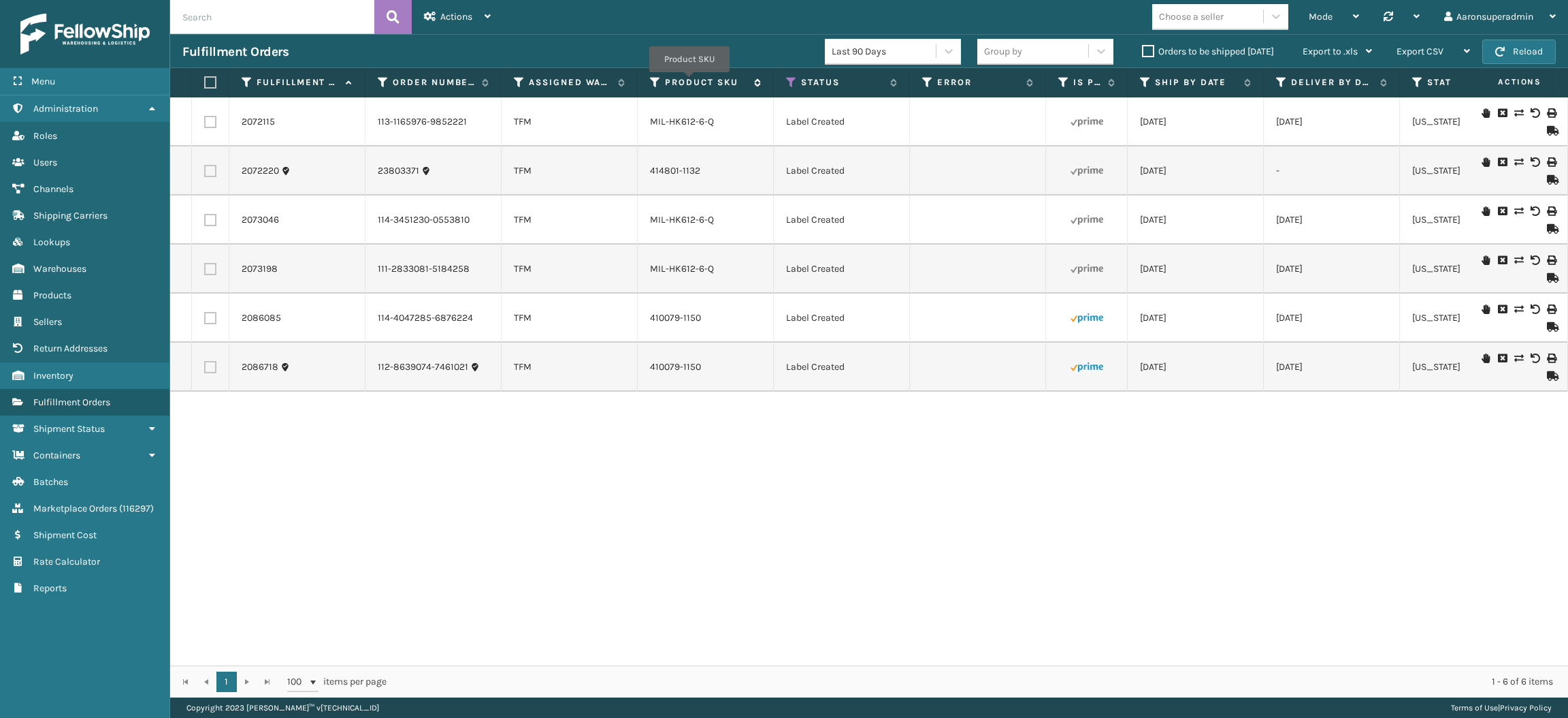
click at [690, 82] on label "Product SKU" at bounding box center [706, 82] width 83 height 12
click at [667, 267] on link "MIL-HK612-6-Q" at bounding box center [682, 269] width 64 height 12
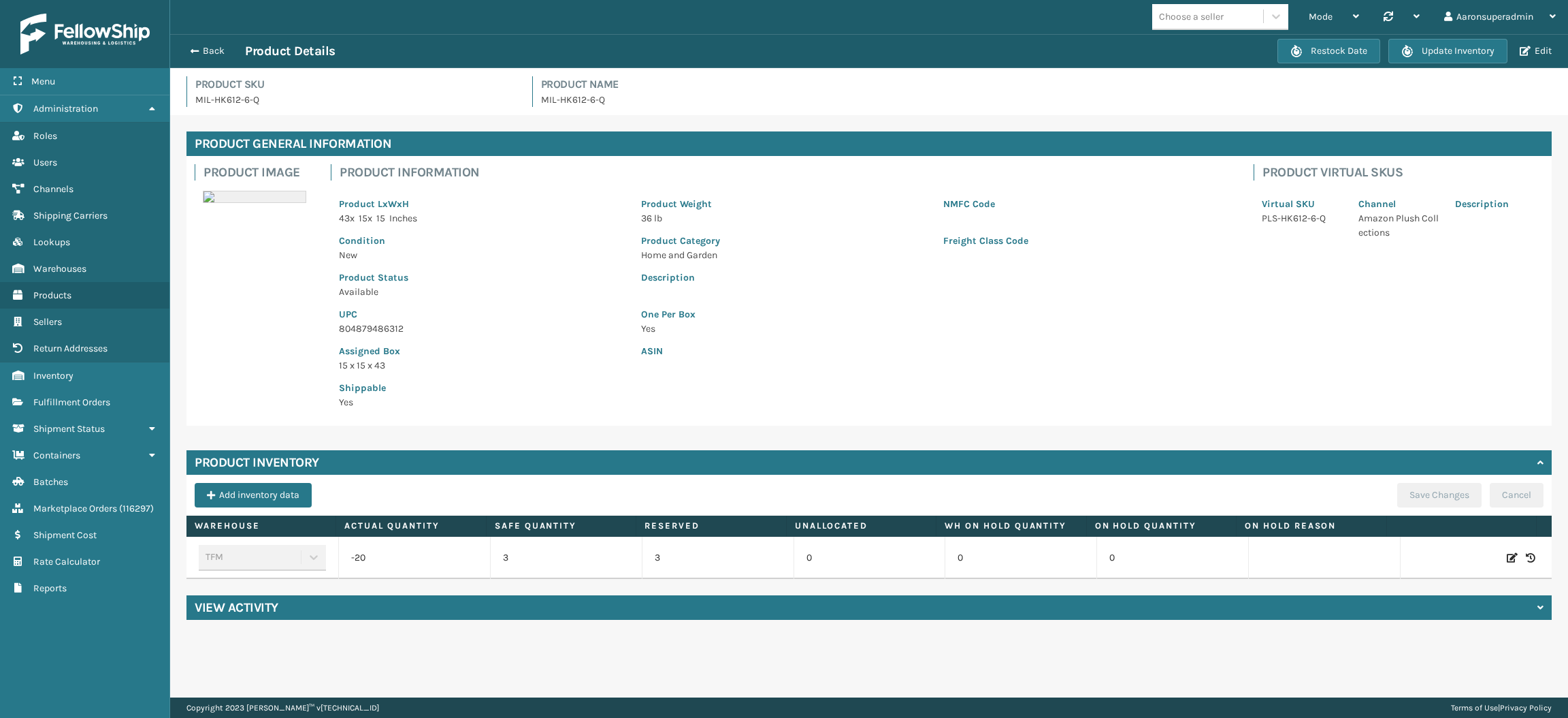
click at [1507, 554] on icon at bounding box center [1512, 557] width 11 height 14
click at [444, 551] on input "-20" at bounding box center [415, 557] width 90 height 25
type input "100"
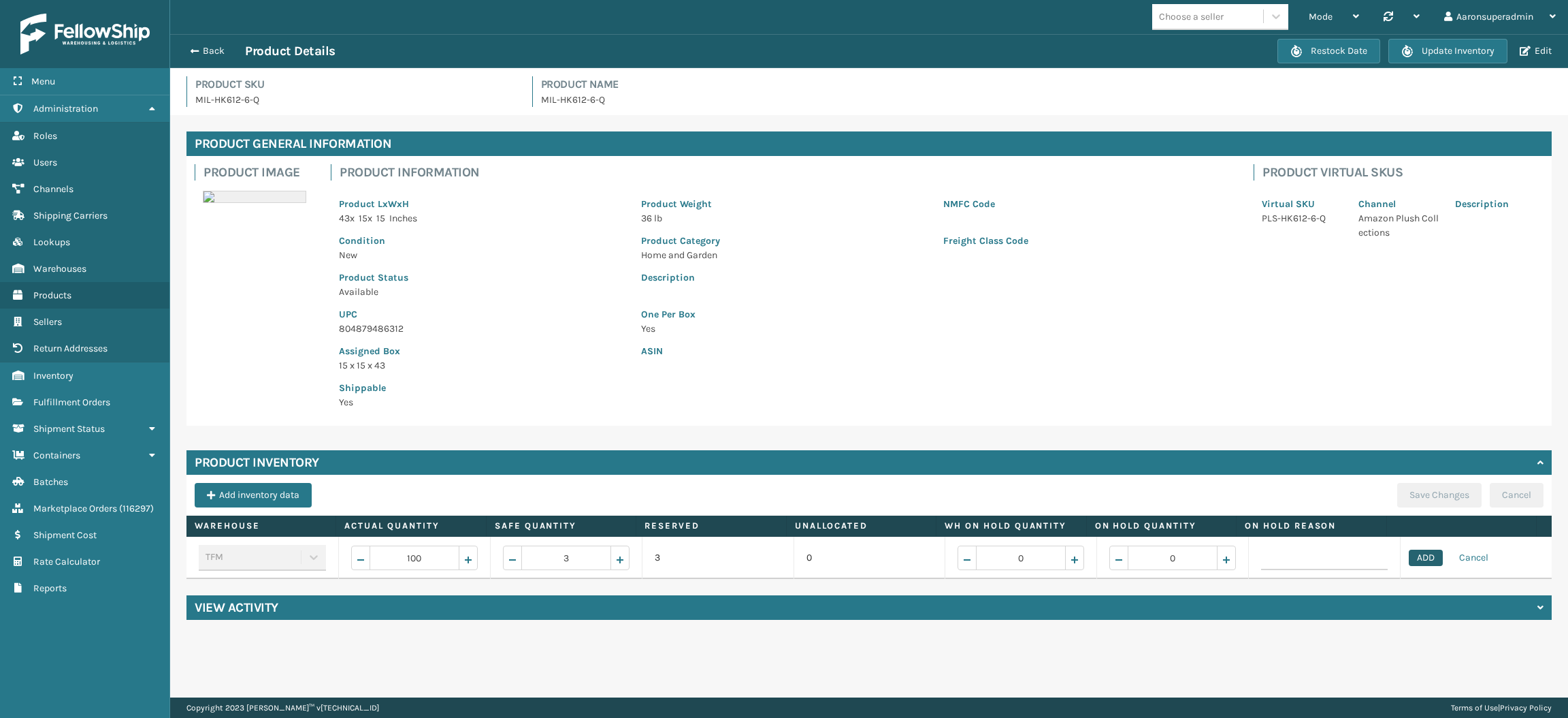
click at [1414, 558] on button "ADD" at bounding box center [1425, 557] width 34 height 16
click at [1424, 478] on div "Product Inventory Add inventory data Save Changes Cancel Warehouse Actual Quant…" at bounding box center [869, 514] width 1366 height 129
click at [1423, 499] on button "Save Changes" at bounding box center [1439, 495] width 85 height 25
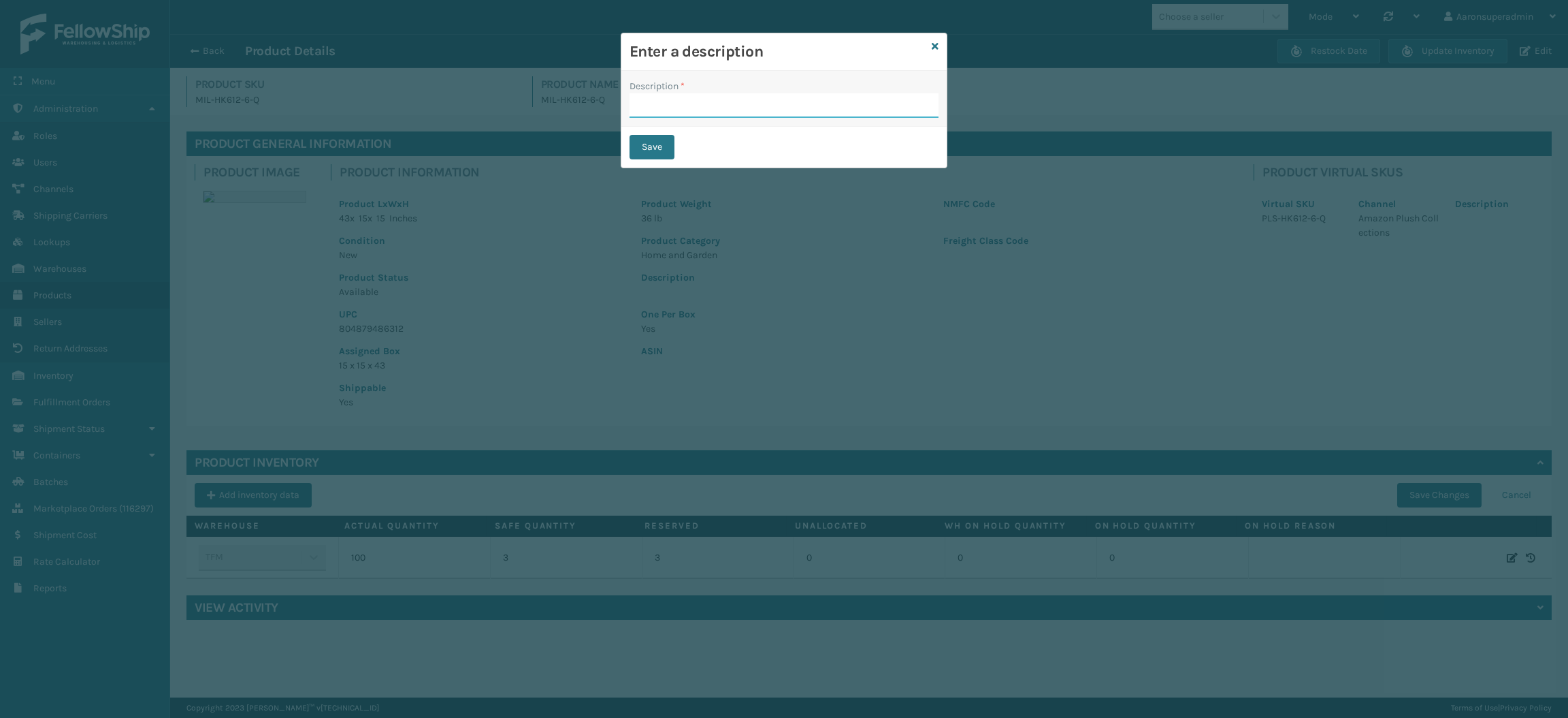
click at [742, 102] on input "Description *" at bounding box center [784, 106] width 309 height 25
type input "safety reduced"
click at [660, 152] on button "Save" at bounding box center [652, 147] width 45 height 25
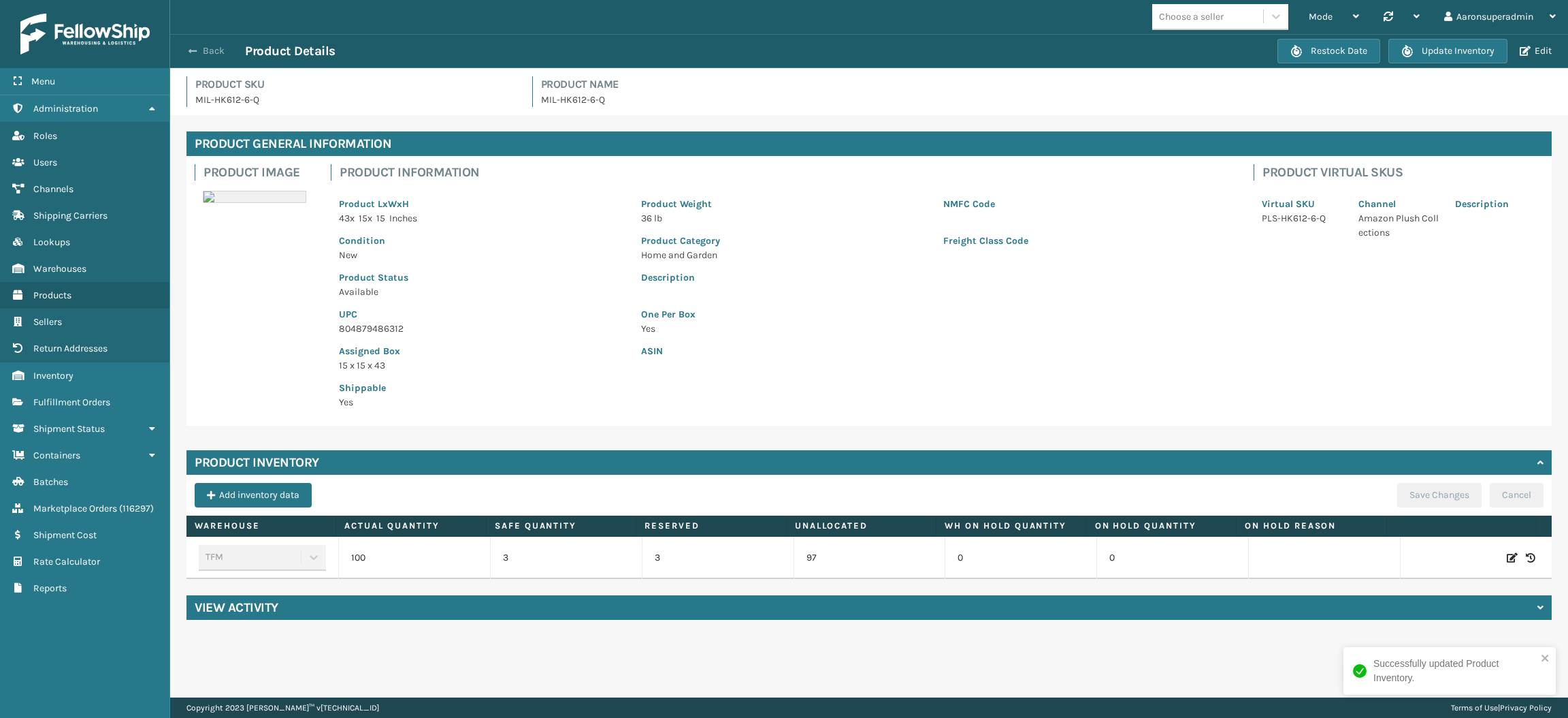
click at [209, 51] on button "Back" at bounding box center [213, 51] width 63 height 12
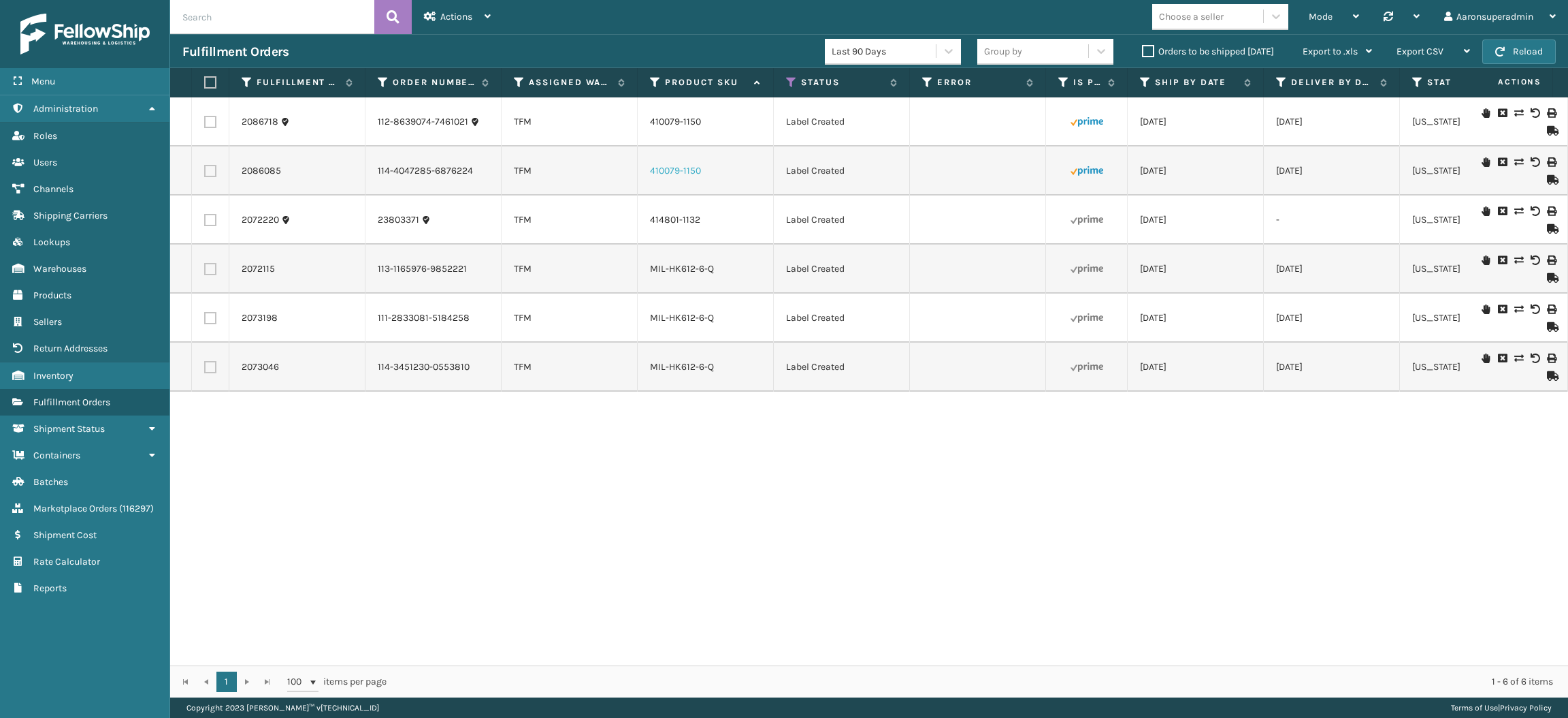
click at [677, 165] on link "410079-1150" at bounding box center [675, 171] width 51 height 12
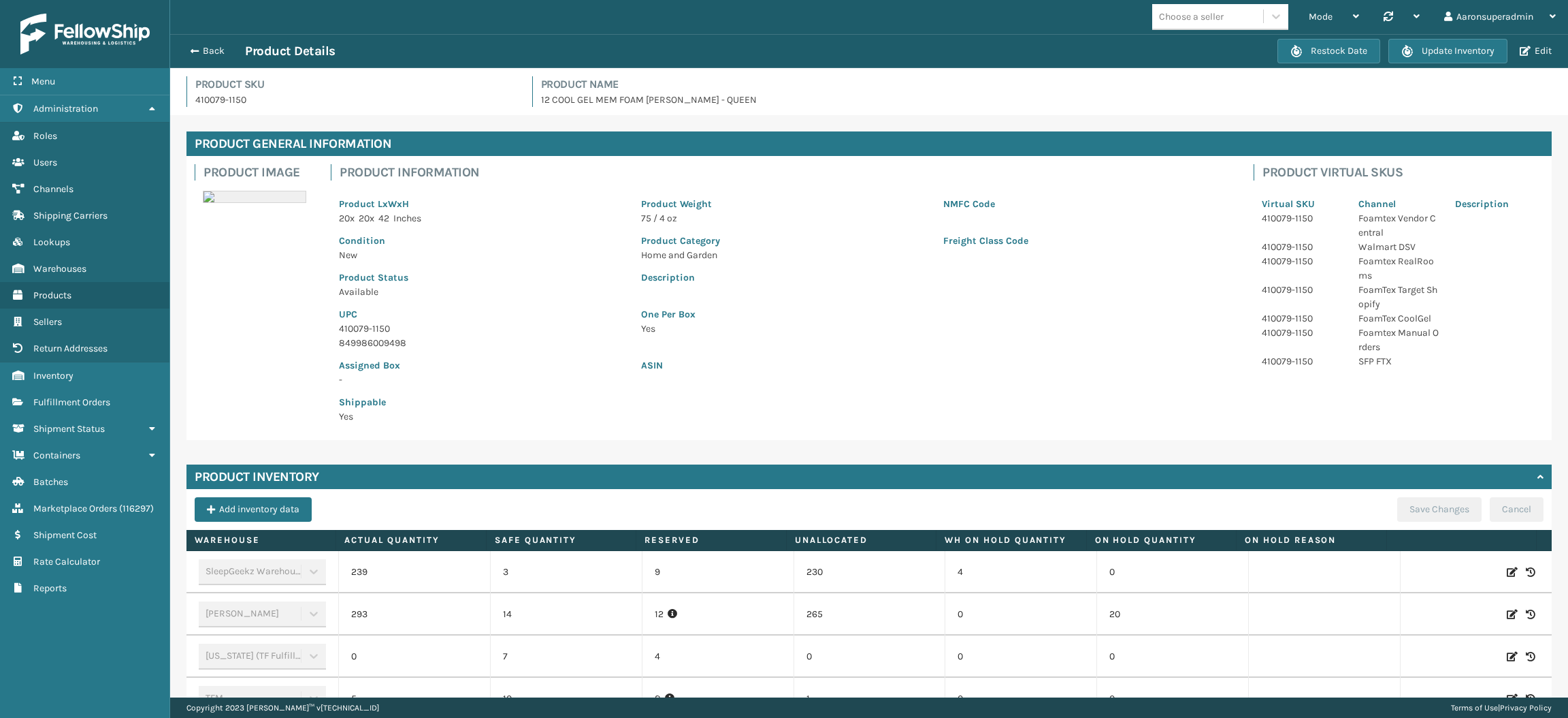
scroll to position [289, 0]
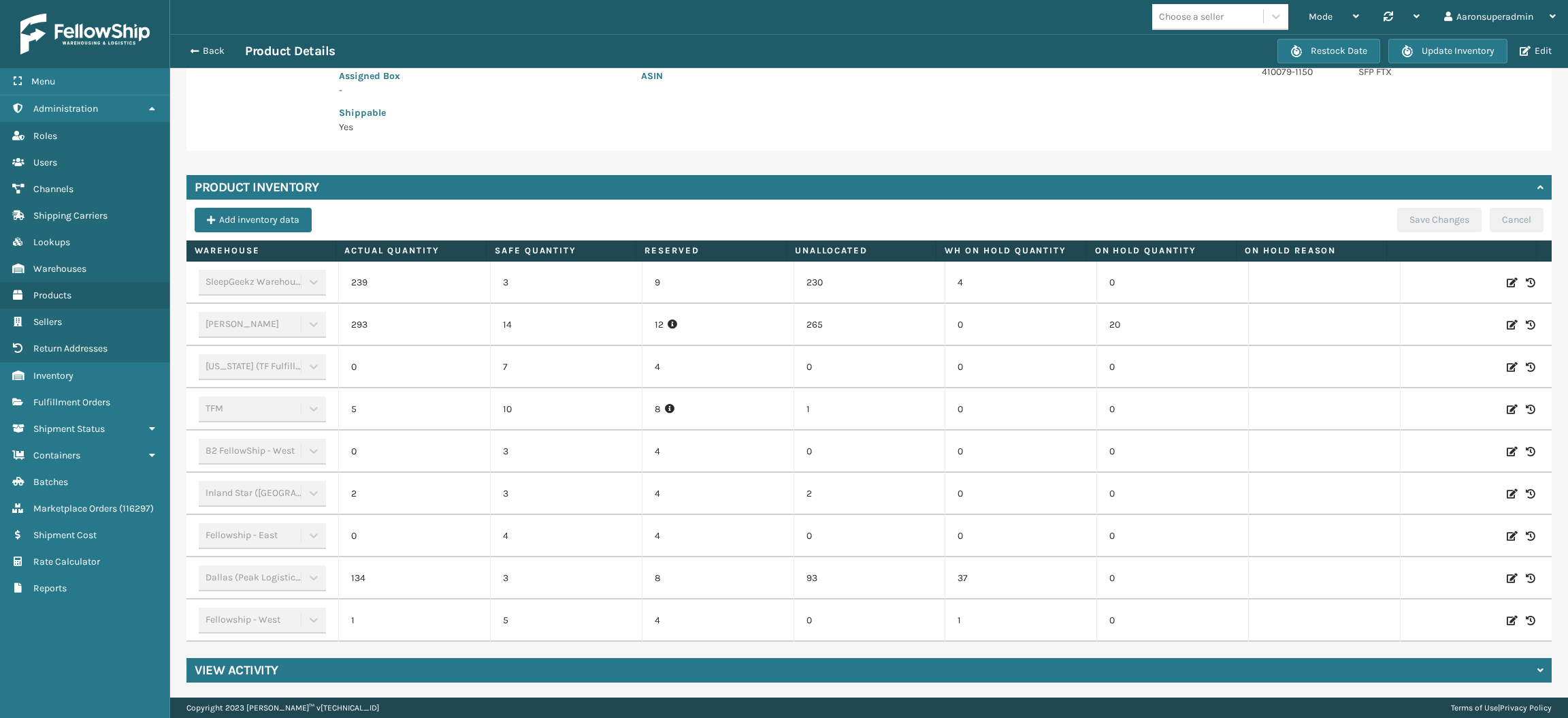
click at [1507, 409] on icon at bounding box center [1512, 410] width 11 height 14
click at [422, 405] on input "5" at bounding box center [415, 409] width 90 height 25
type input "50"
click at [1409, 407] on button "ADD" at bounding box center [1425, 409] width 34 height 16
click at [1405, 211] on button "Save Changes" at bounding box center [1439, 219] width 85 height 25
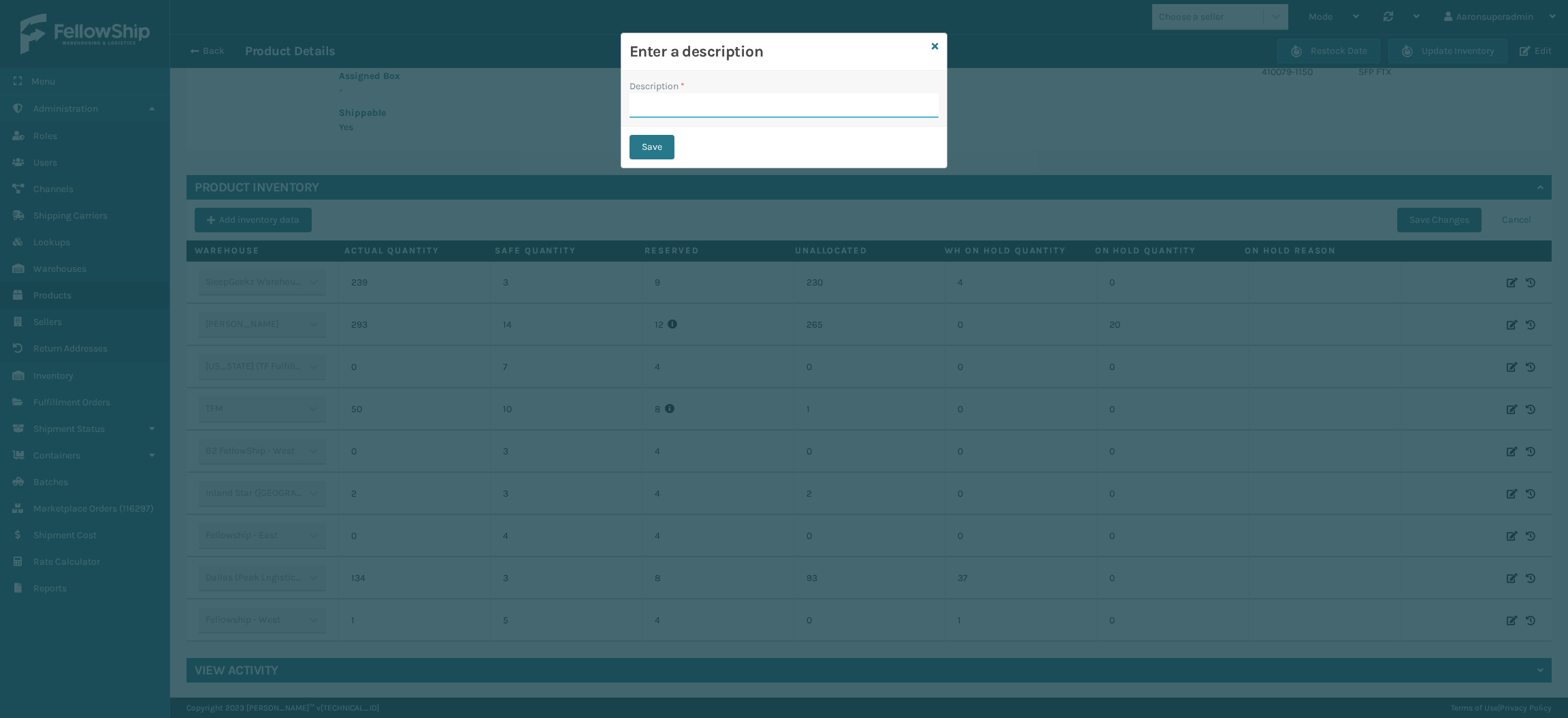
click at [805, 109] on input "Description *" at bounding box center [784, 106] width 309 height 25
type input "safety reduced"
click at [638, 142] on button "Save" at bounding box center [652, 147] width 45 height 25
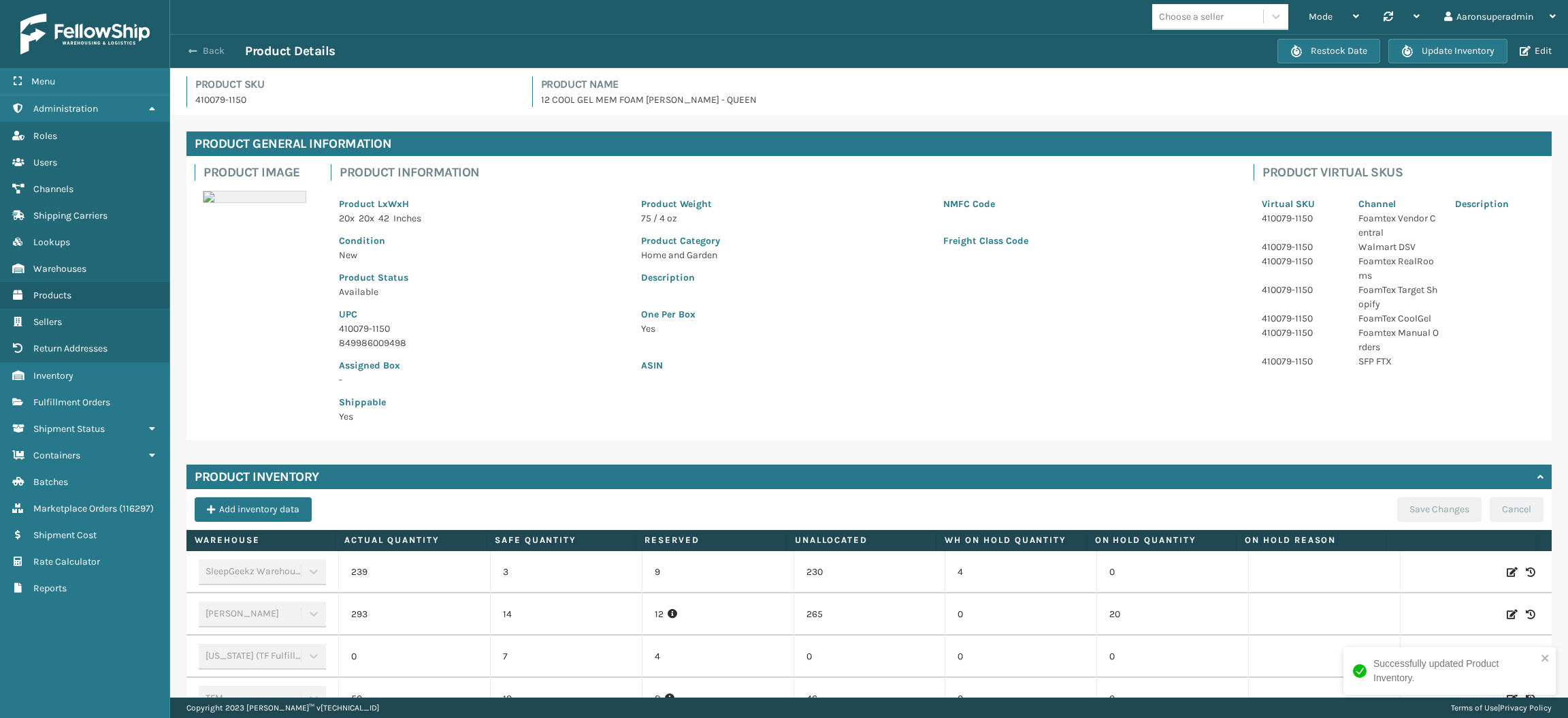
click at [198, 51] on button "Back" at bounding box center [213, 51] width 63 height 12
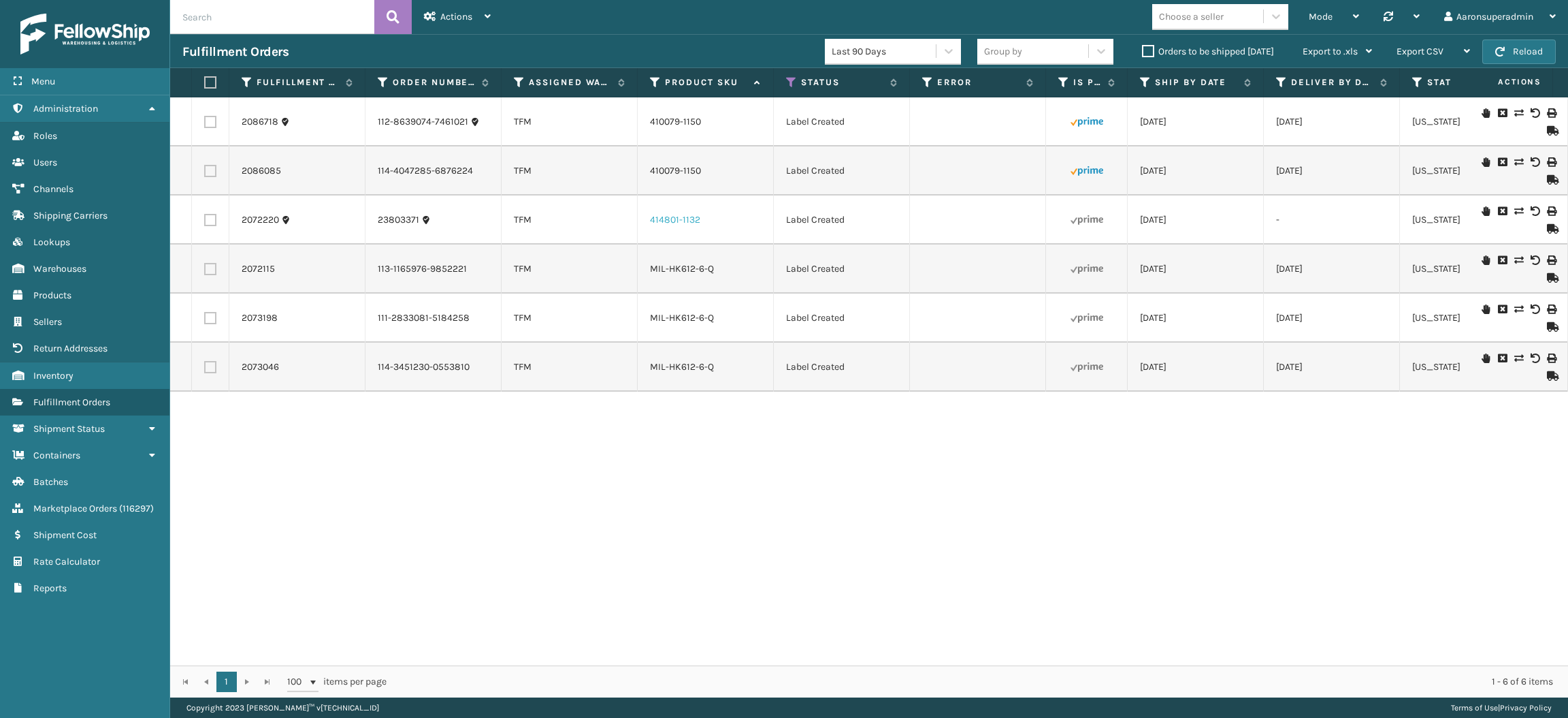
click at [679, 220] on link "414801-1132" at bounding box center [675, 219] width 51 height 12
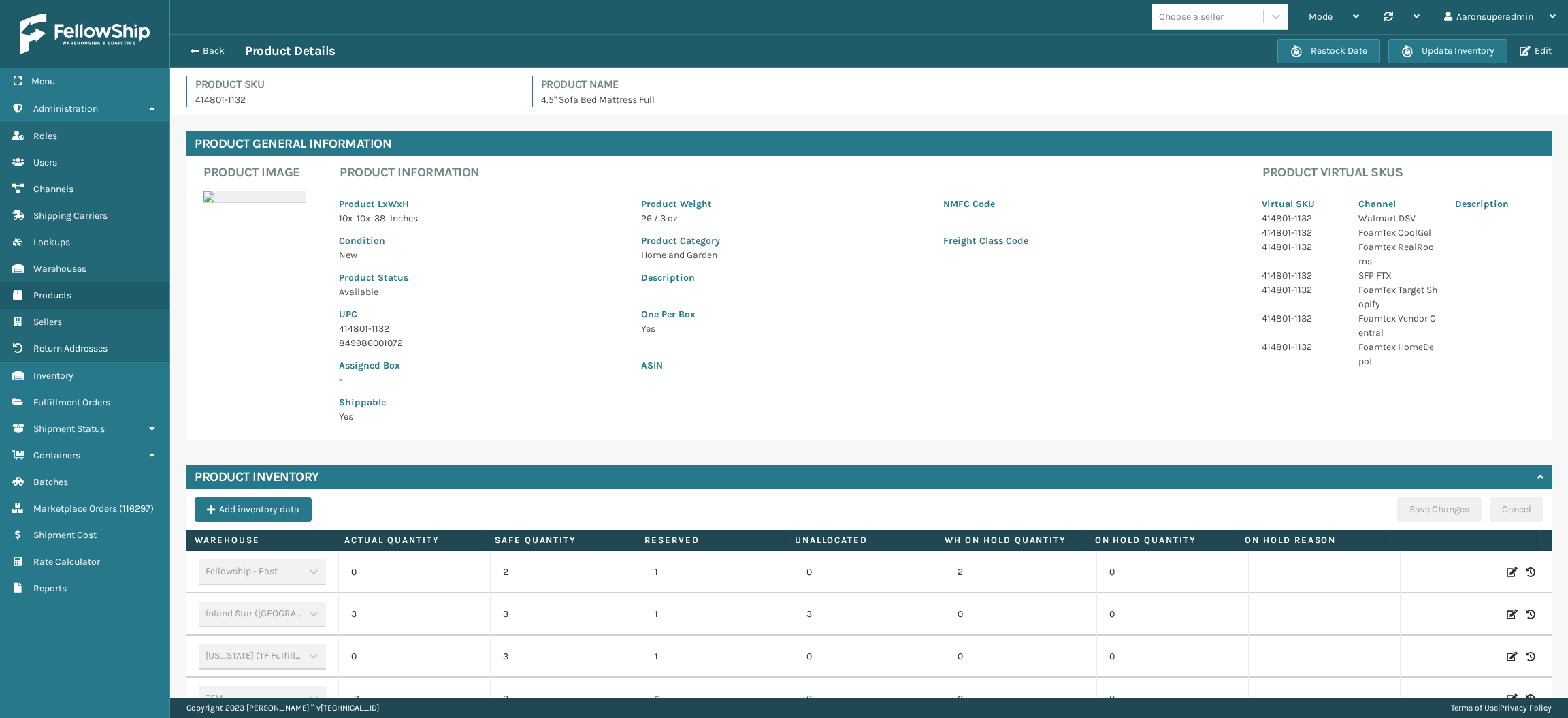
scroll to position [247, 0]
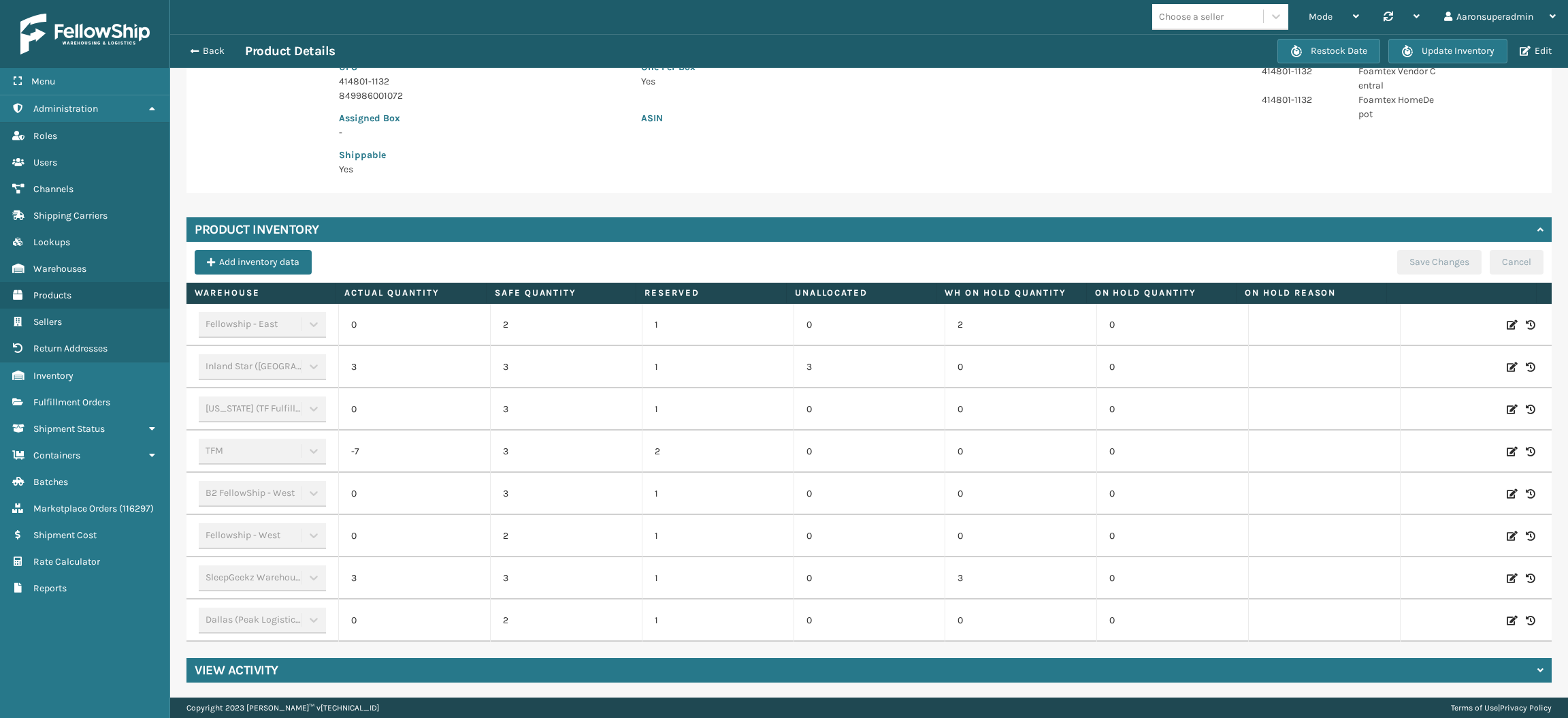
click at [1507, 450] on icon at bounding box center [1512, 452] width 11 height 14
click at [439, 444] on input "-7" at bounding box center [415, 451] width 90 height 25
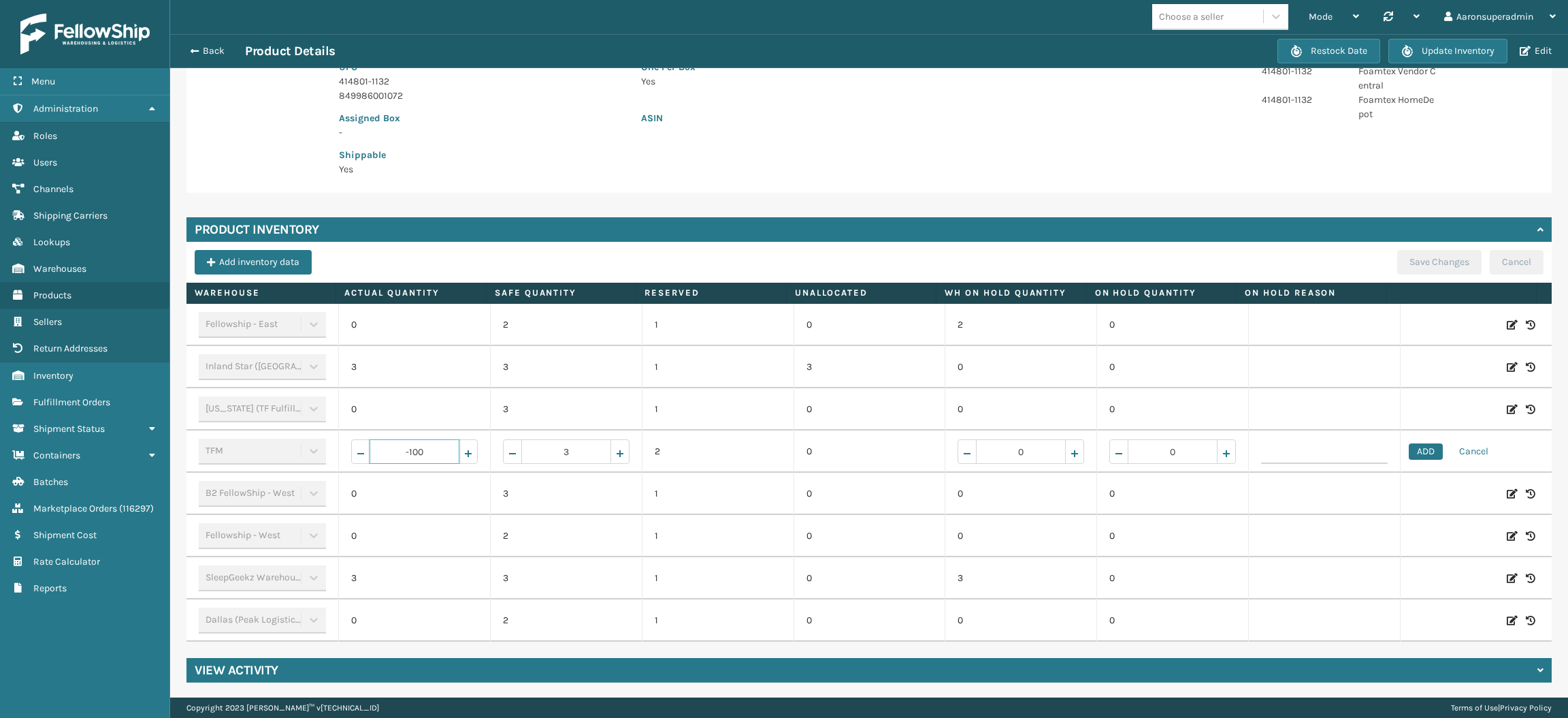
click at [403, 454] on input "-100" at bounding box center [415, 451] width 90 height 25
type input "100"
click at [1409, 449] on button "ADD" at bounding box center [1425, 452] width 34 height 16
click at [1411, 258] on button "Save Changes" at bounding box center [1439, 262] width 85 height 25
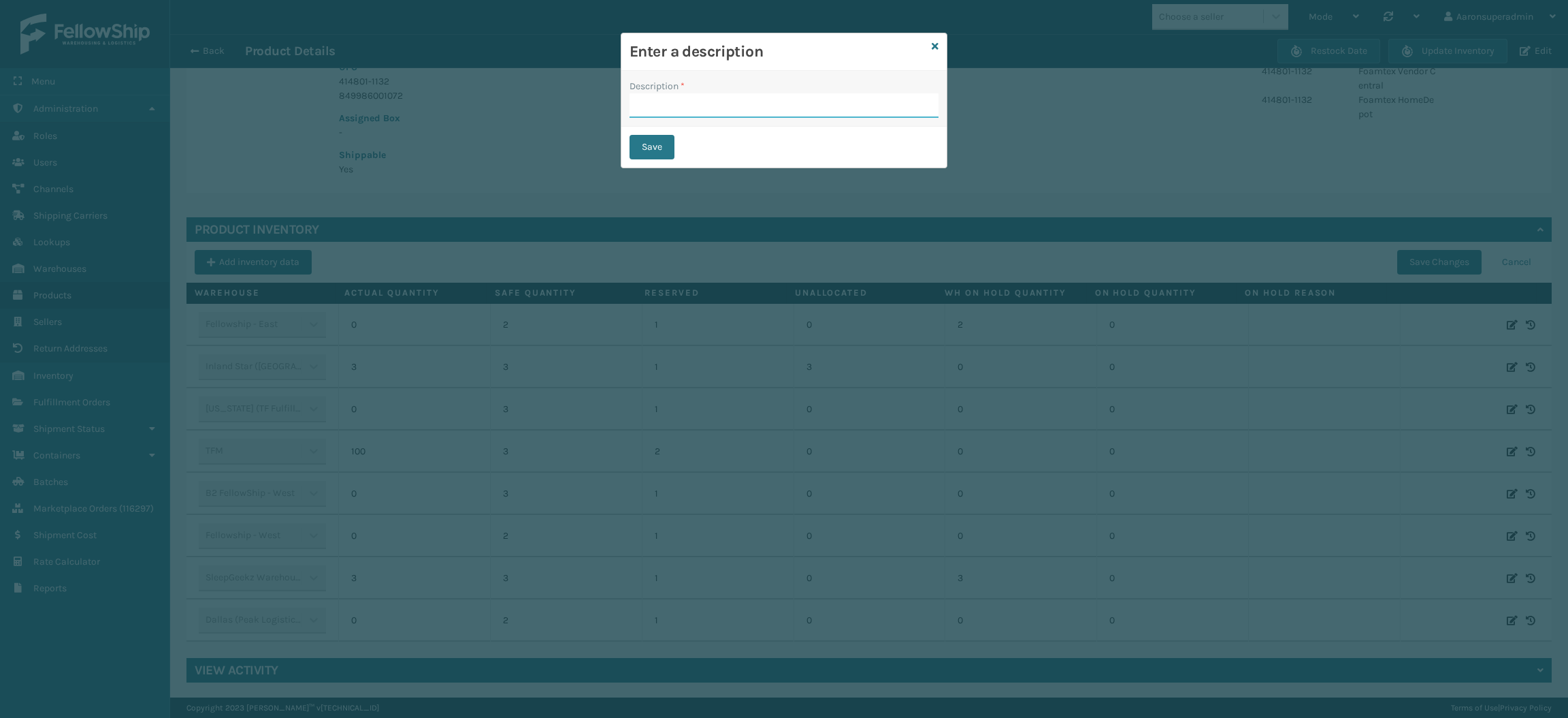
click at [809, 101] on input "Description *" at bounding box center [784, 106] width 309 height 25
type input "safety reduced"
click at [659, 143] on button "Save" at bounding box center [652, 147] width 45 height 25
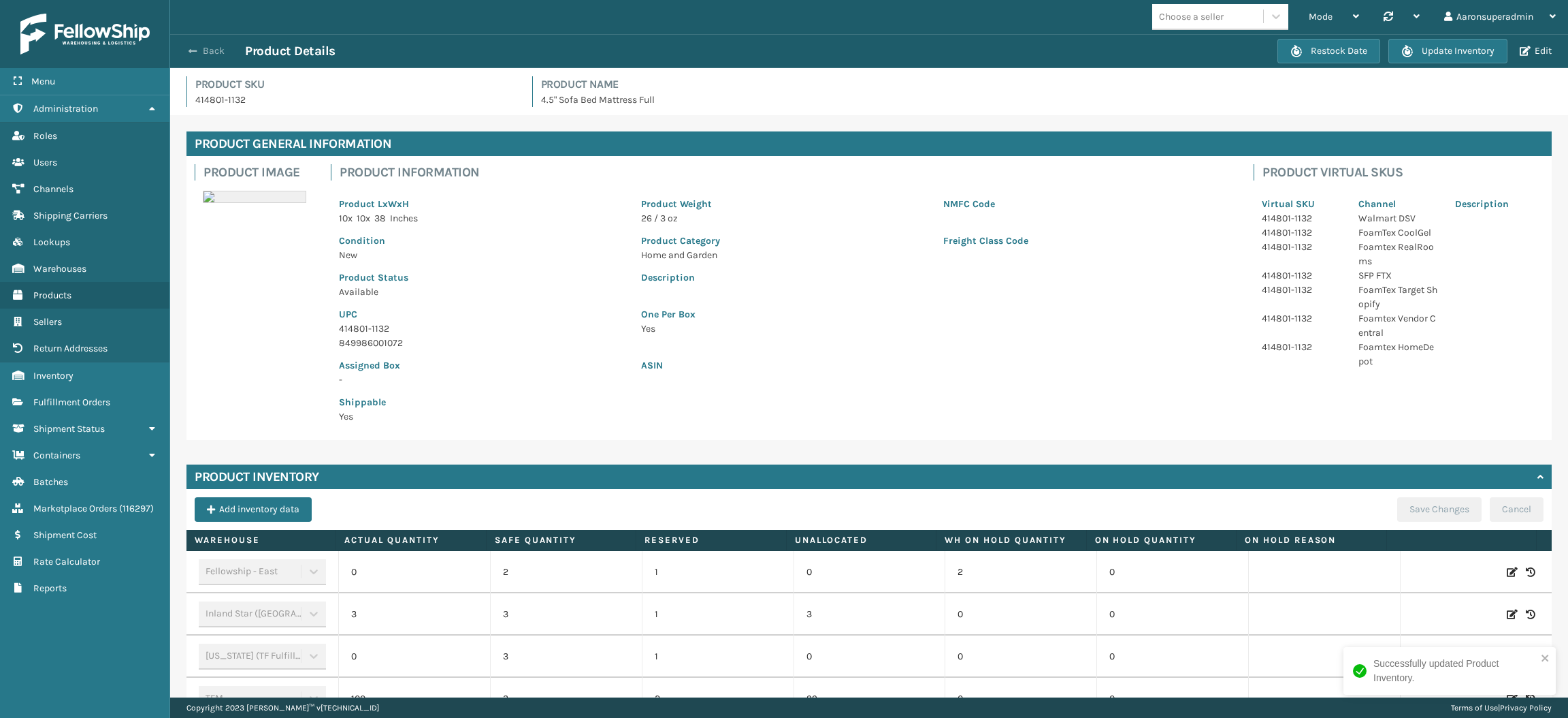
click at [198, 51] on button "Back" at bounding box center [213, 51] width 63 height 12
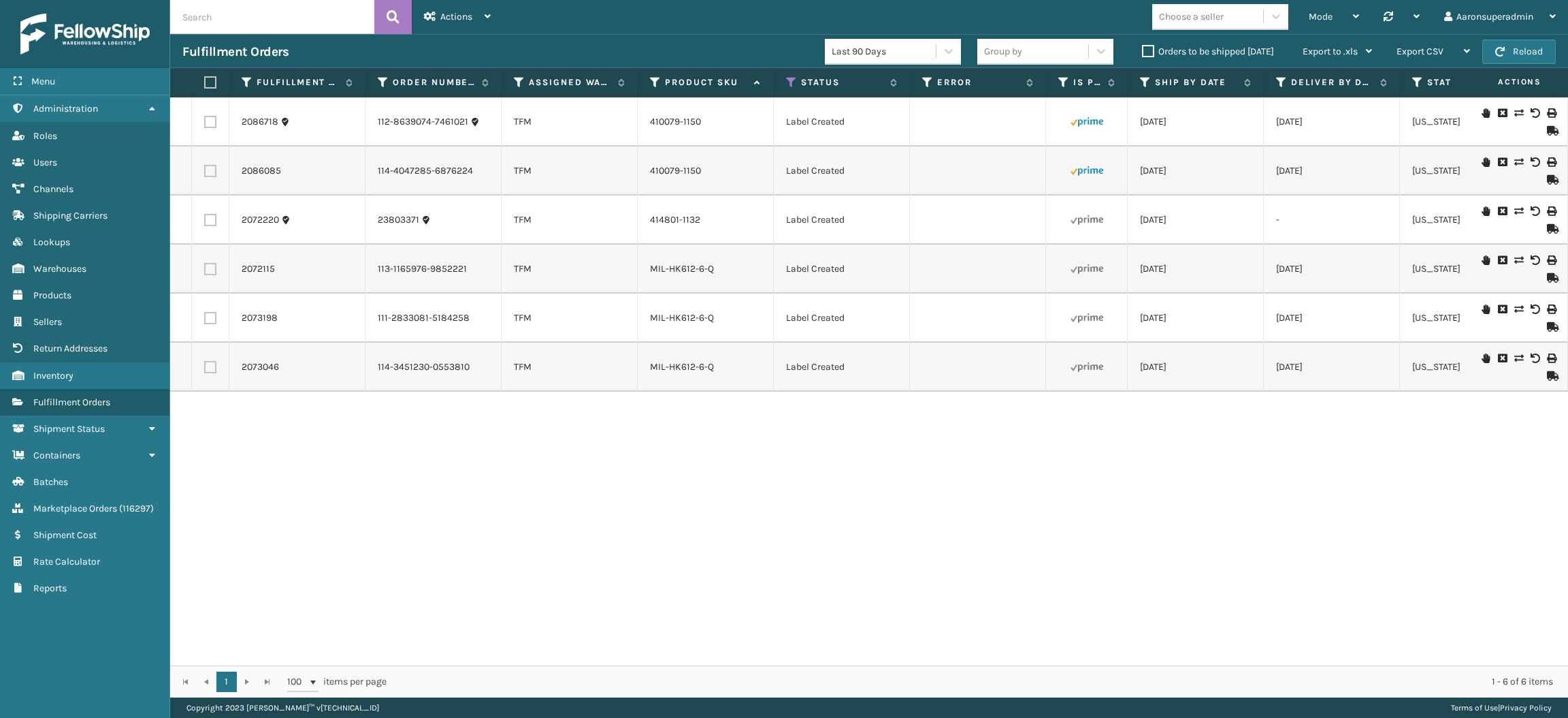
click at [209, 85] on label at bounding box center [208, 82] width 8 height 12
click at [205, 85] on input "checkbox" at bounding box center [204, 83] width 1 height 9
checkbox input "true"
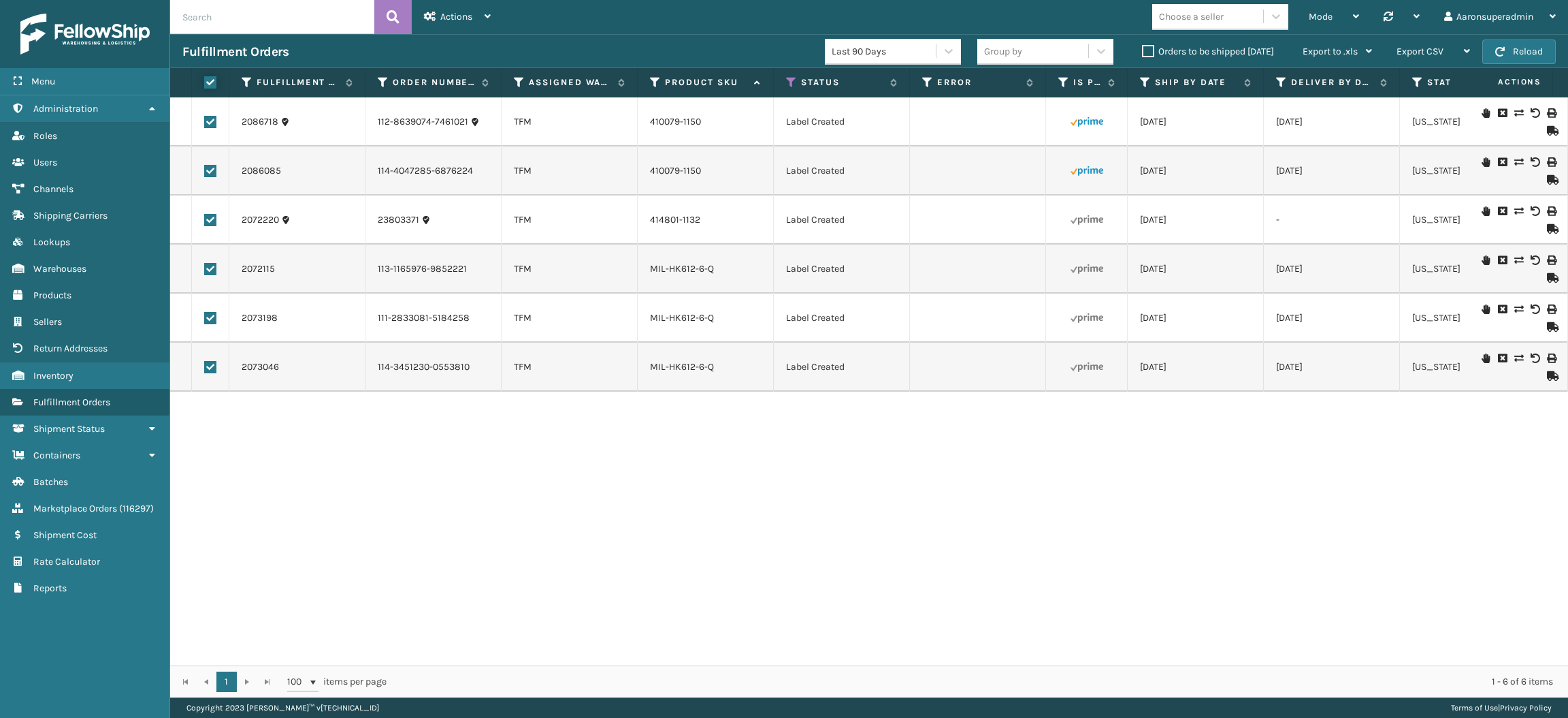
checkbox input "true"
click at [1051, 53] on span "Bulk Actions" at bounding box center [1065, 52] width 54 height 12
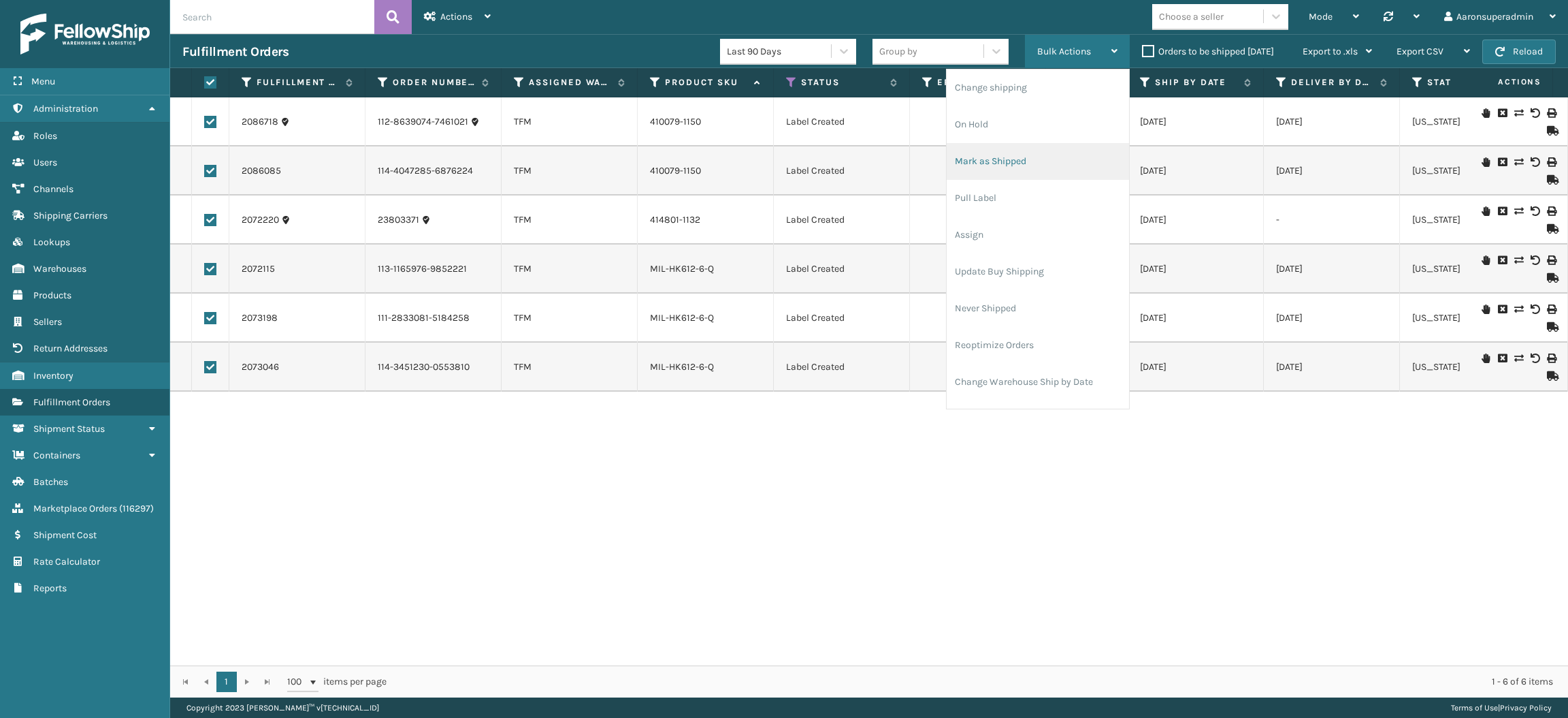
click at [994, 169] on li "Mark as Shipped" at bounding box center [1038, 161] width 182 height 37
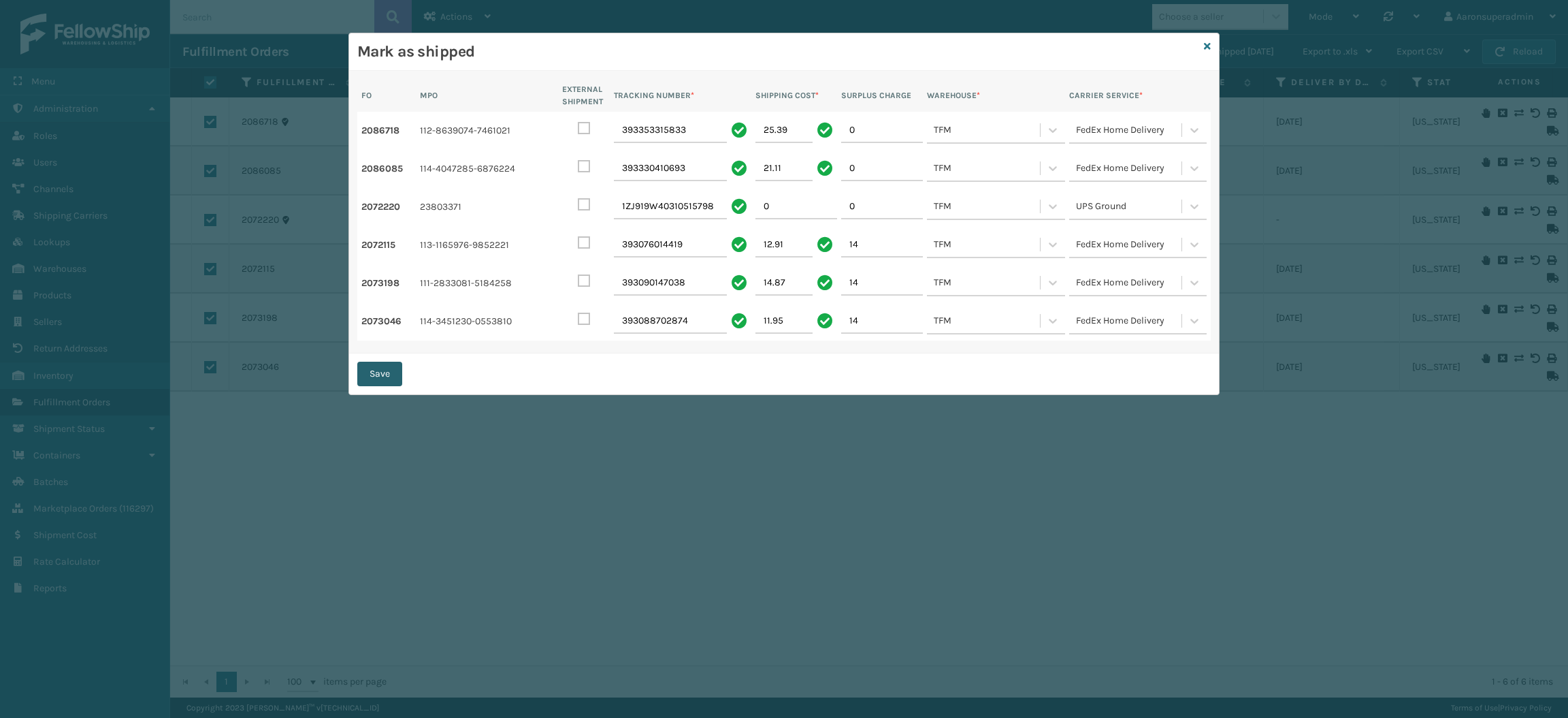
click at [393, 372] on button "Save" at bounding box center [379, 374] width 45 height 25
checkbox input "false"
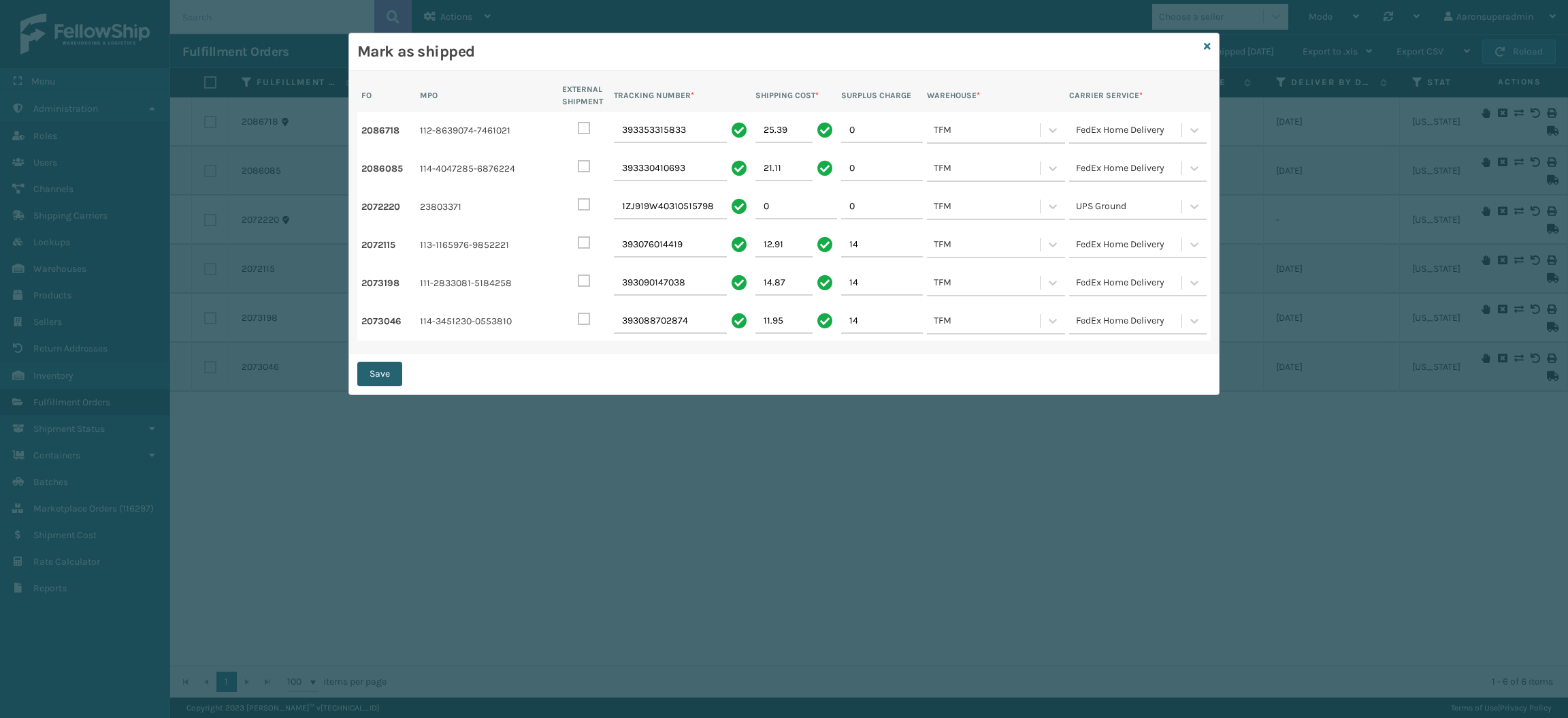
checkbox input "false"
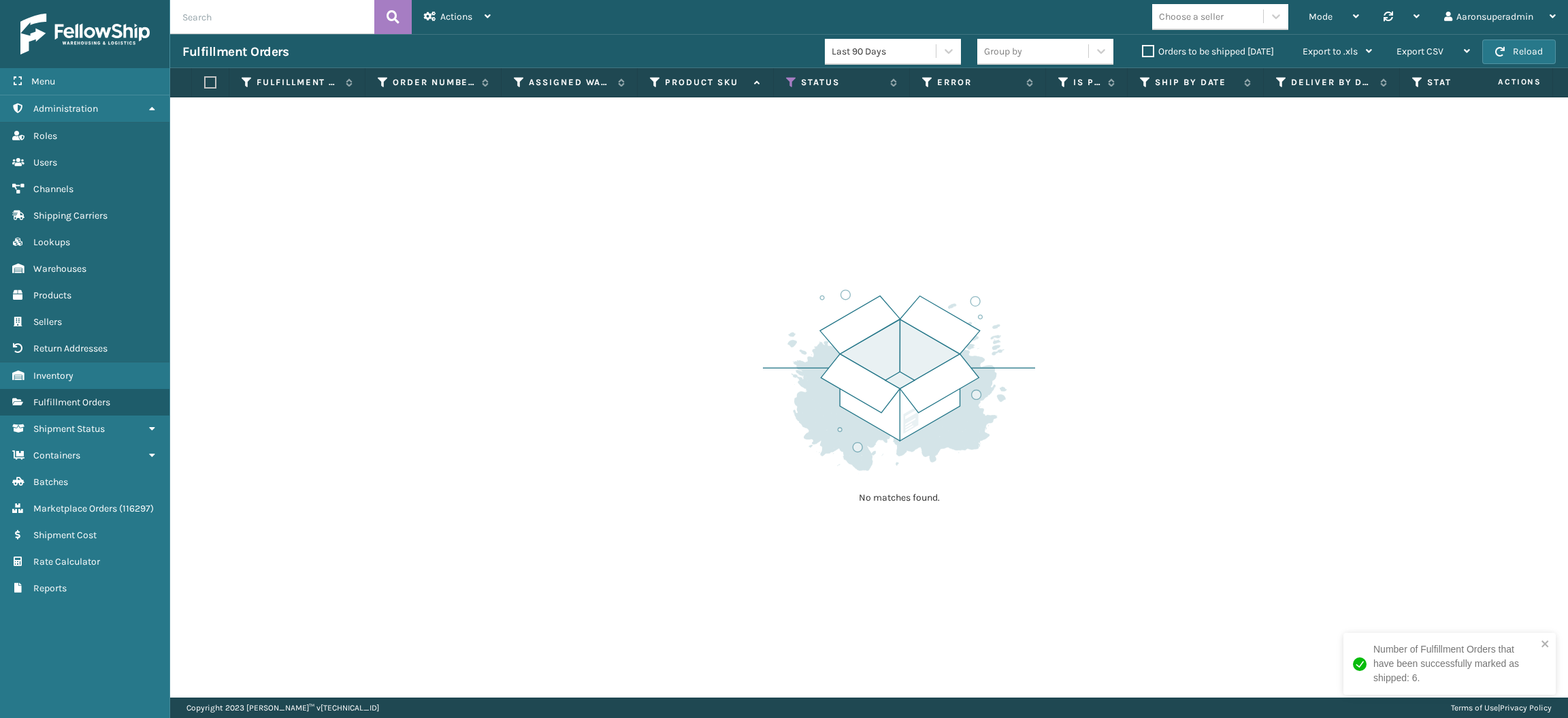
click at [1149, 51] on label "Orders to be shipped [DATE]" at bounding box center [1208, 52] width 132 height 12
click at [1142, 51] on input "Orders to be shipped [DATE]" at bounding box center [1142, 48] width 1 height 9
click at [449, 18] on span "Actions" at bounding box center [457, 17] width 32 height 12
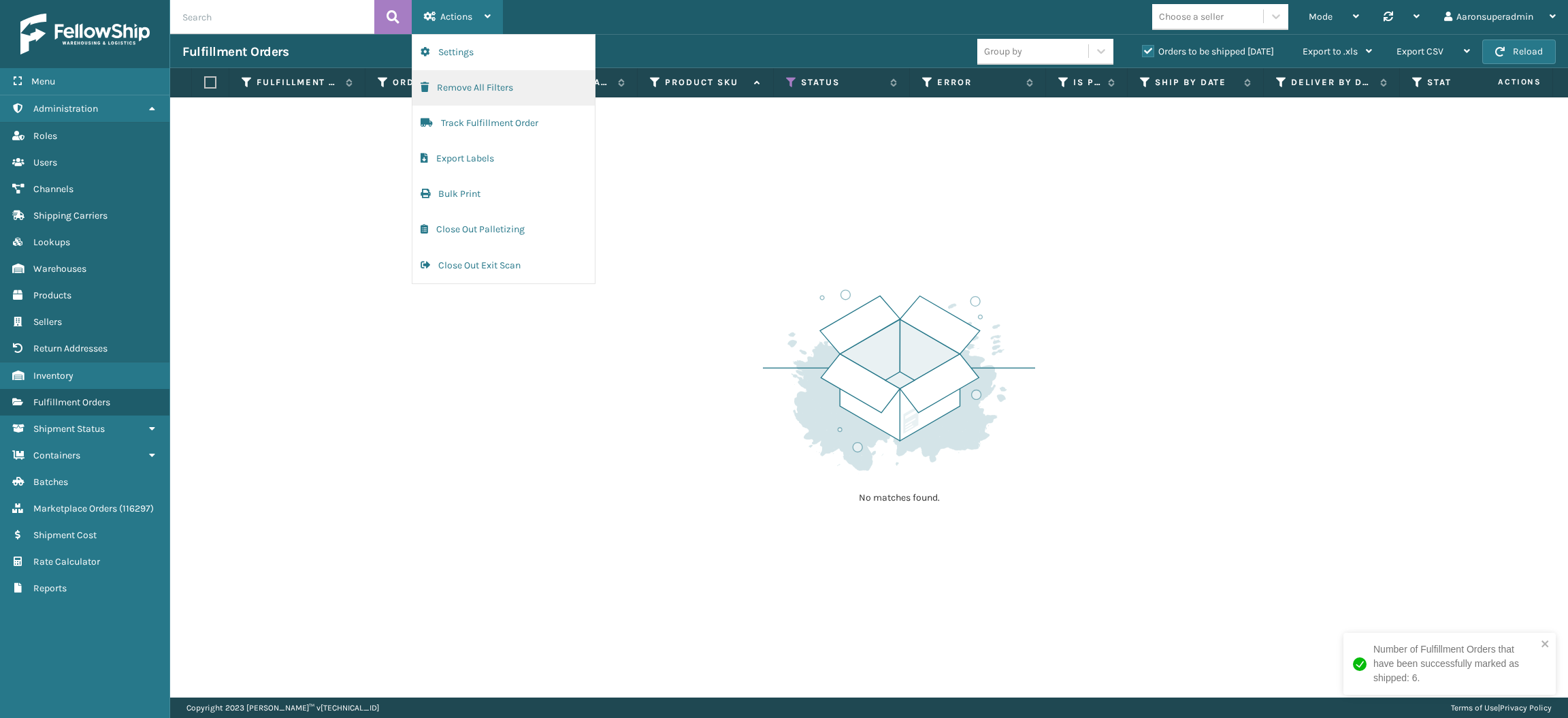
click at [493, 97] on button "Remove All Filters" at bounding box center [503, 88] width 182 height 36
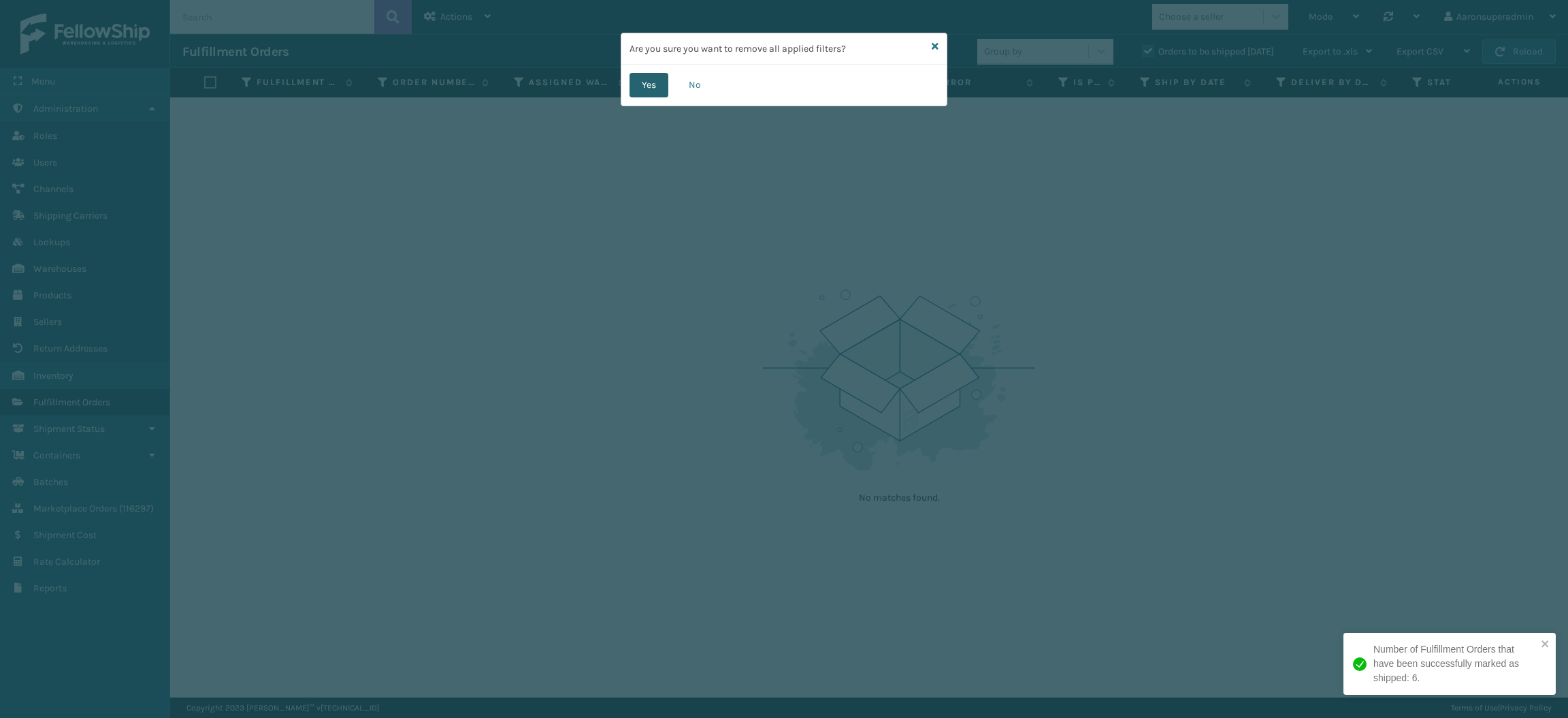
click at [648, 86] on button "Yes" at bounding box center [649, 85] width 39 height 25
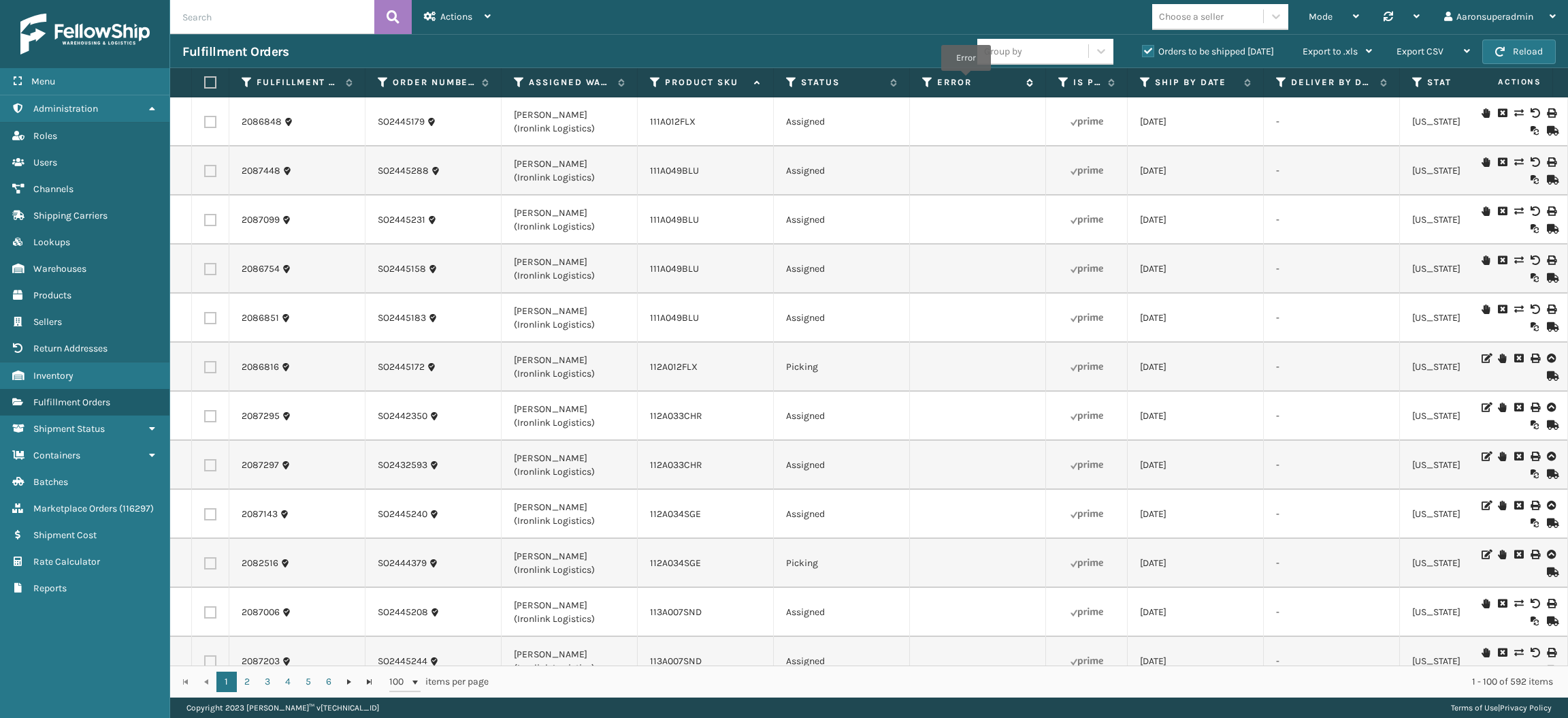
click at [966, 81] on label "Error" at bounding box center [978, 82] width 83 height 12
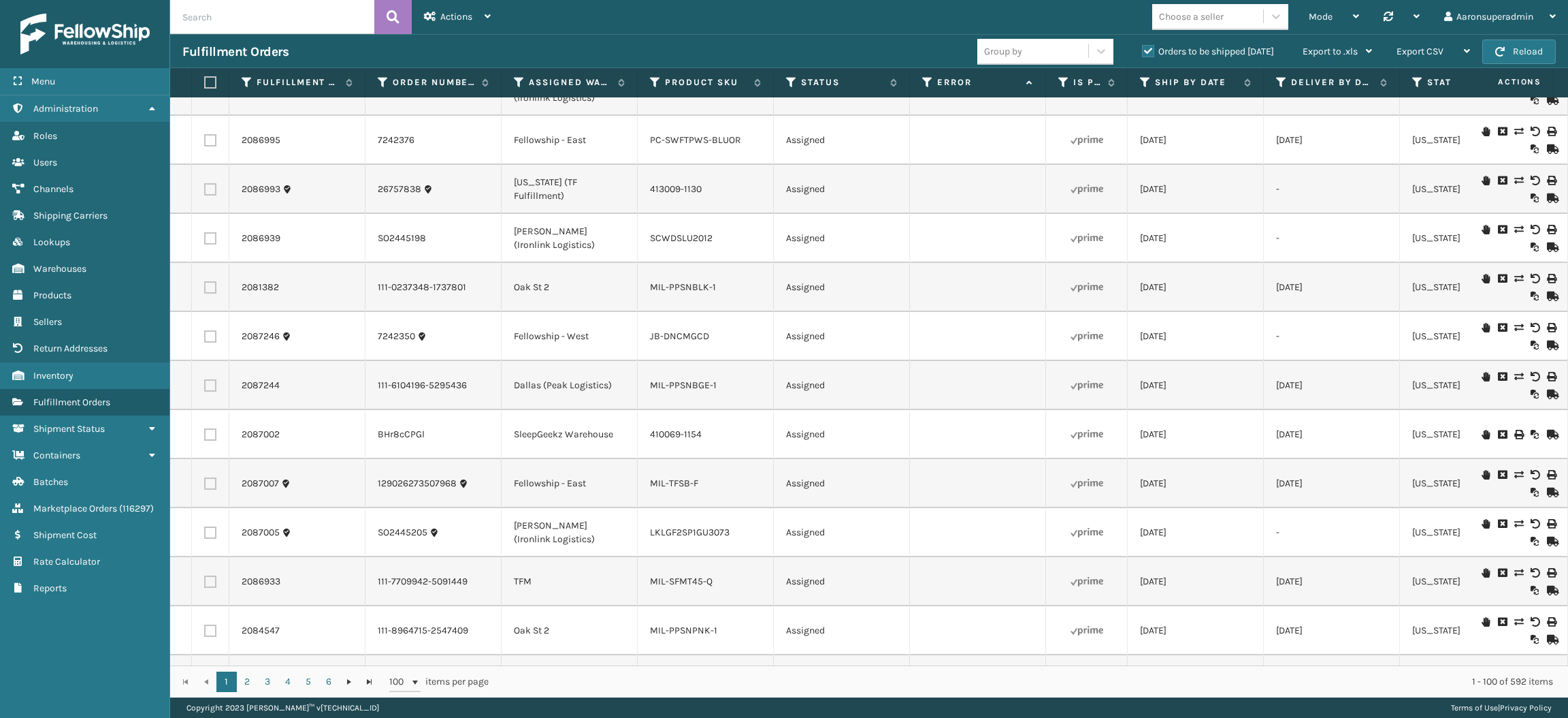
scroll to position [2487, 0]
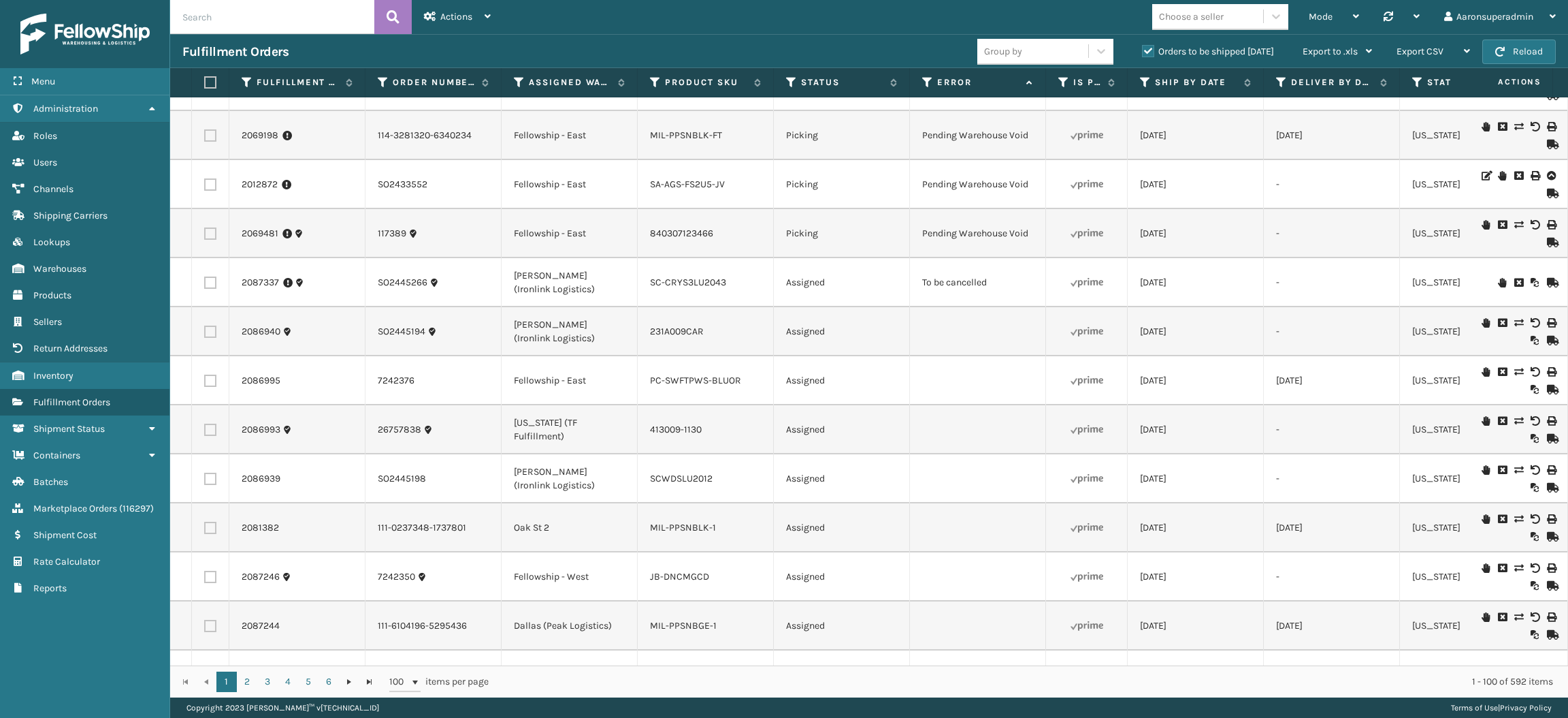
click at [1514, 287] on icon at bounding box center [1518, 283] width 8 height 10
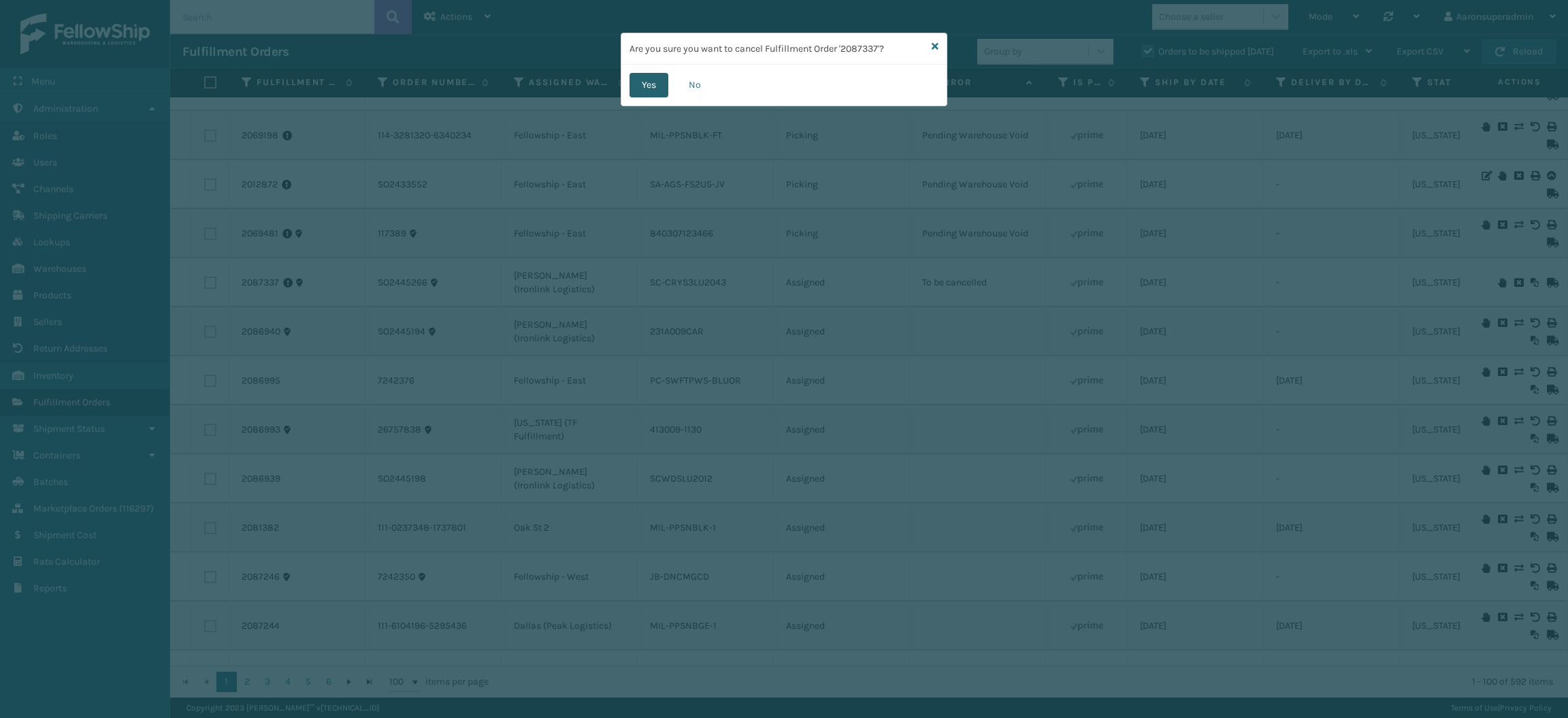
click at [655, 87] on button "Yes" at bounding box center [649, 85] width 39 height 25
